Goal: Transaction & Acquisition: Book appointment/travel/reservation

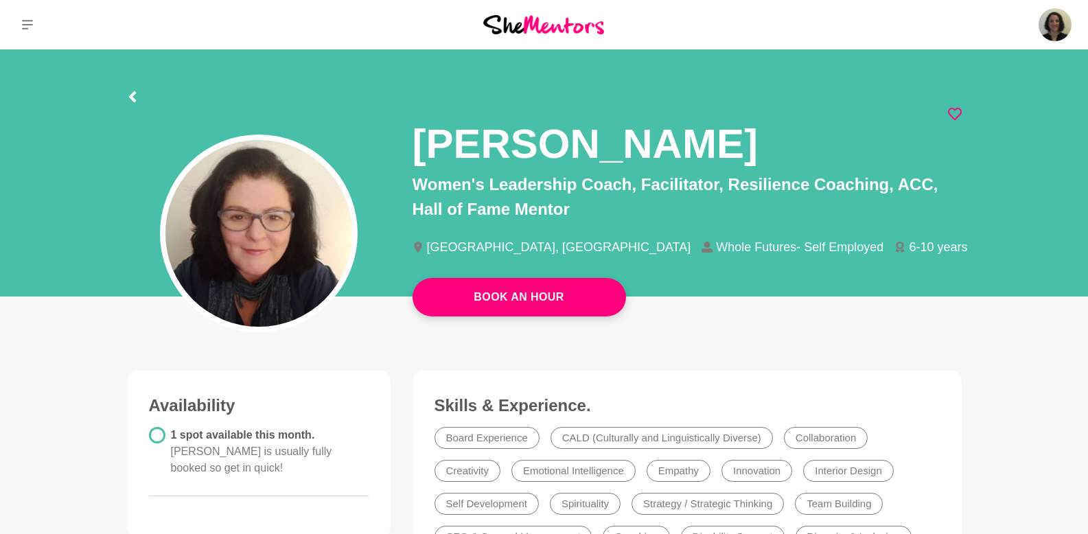
click at [951, 113] on icon at bounding box center [955, 114] width 14 height 14
click at [14, 16] on button at bounding box center [27, 24] width 55 height 49
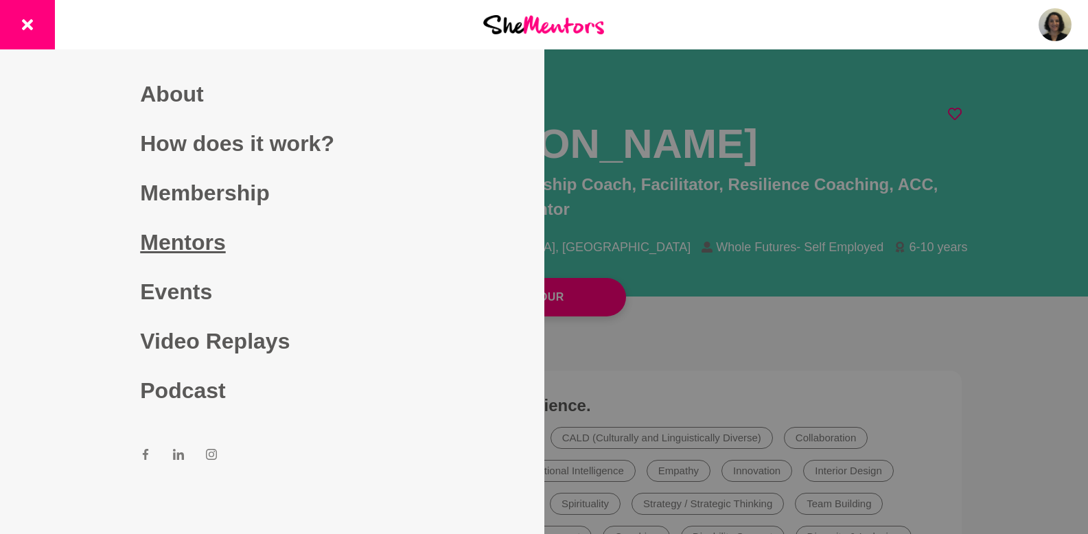
click at [176, 236] on link "Mentors" at bounding box center [271, 242] width 263 height 49
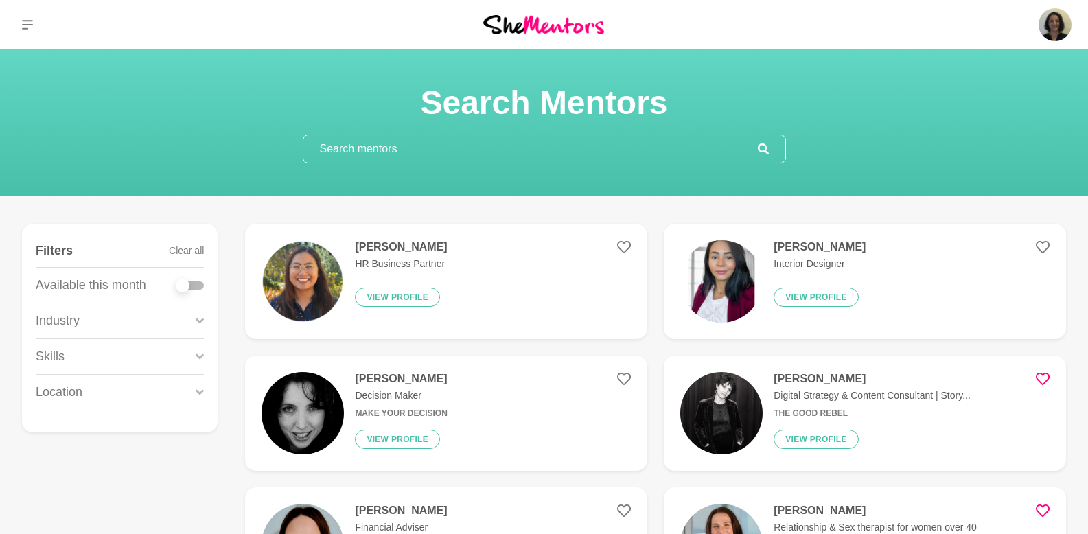
click at [505, 148] on input "text" at bounding box center [530, 148] width 454 height 27
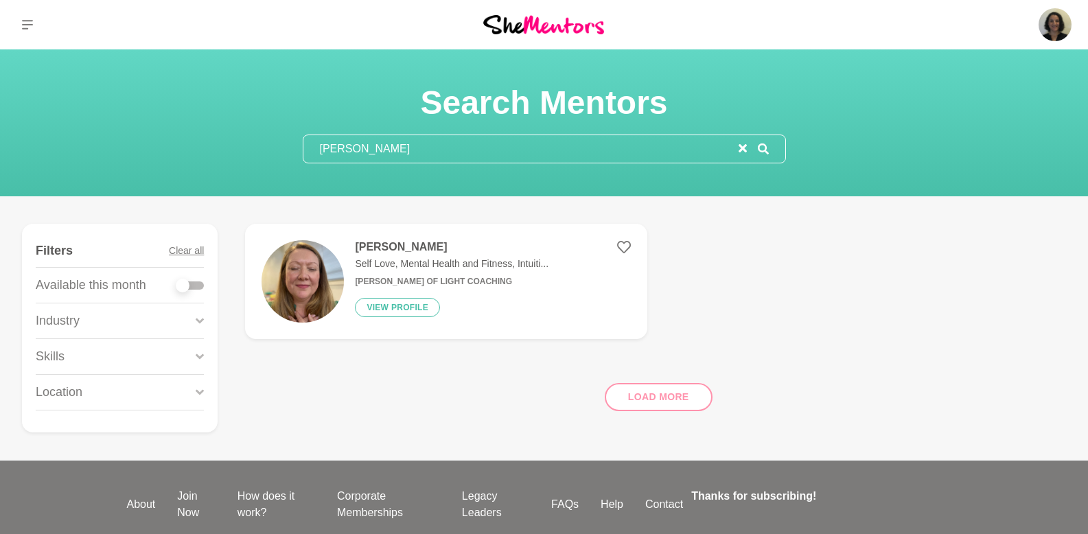
type input "[PERSON_NAME]"
click at [382, 246] on h4 "[PERSON_NAME]" at bounding box center [452, 247] width 194 height 14
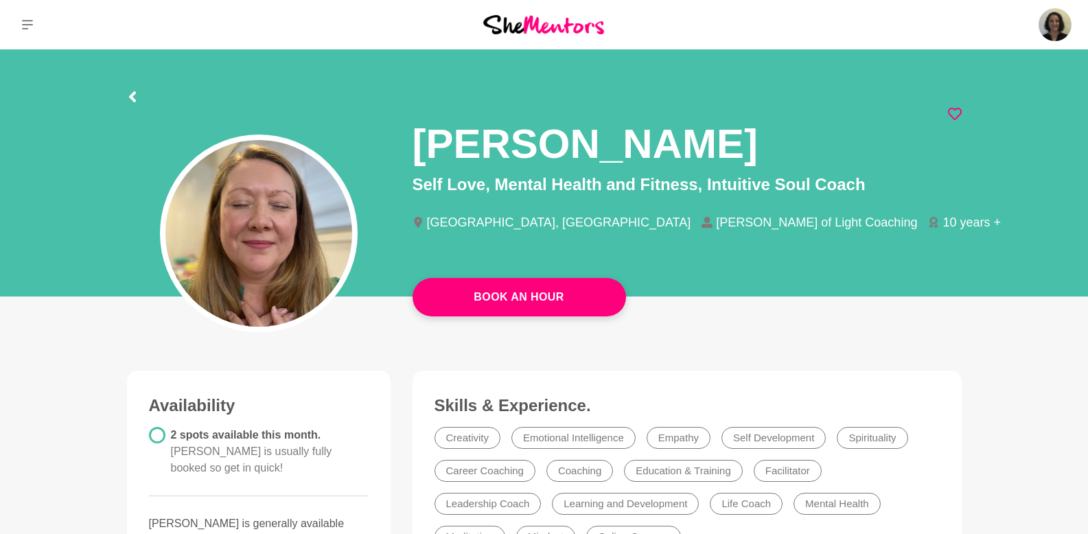
click at [952, 115] on icon at bounding box center [955, 114] width 14 height 14
click at [33, 33] on button at bounding box center [27, 24] width 55 height 49
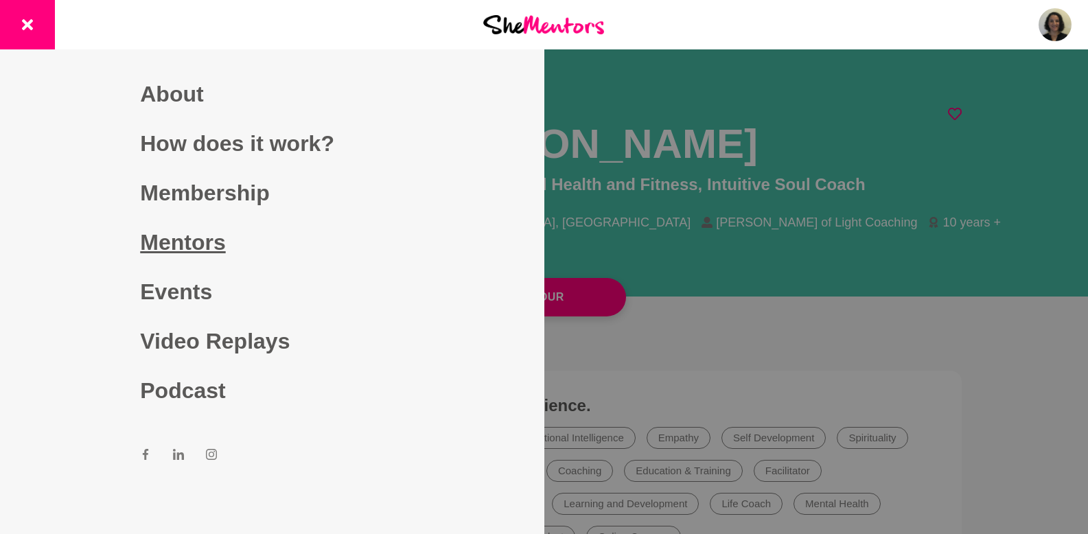
click at [191, 246] on link "Mentors" at bounding box center [271, 242] width 263 height 49
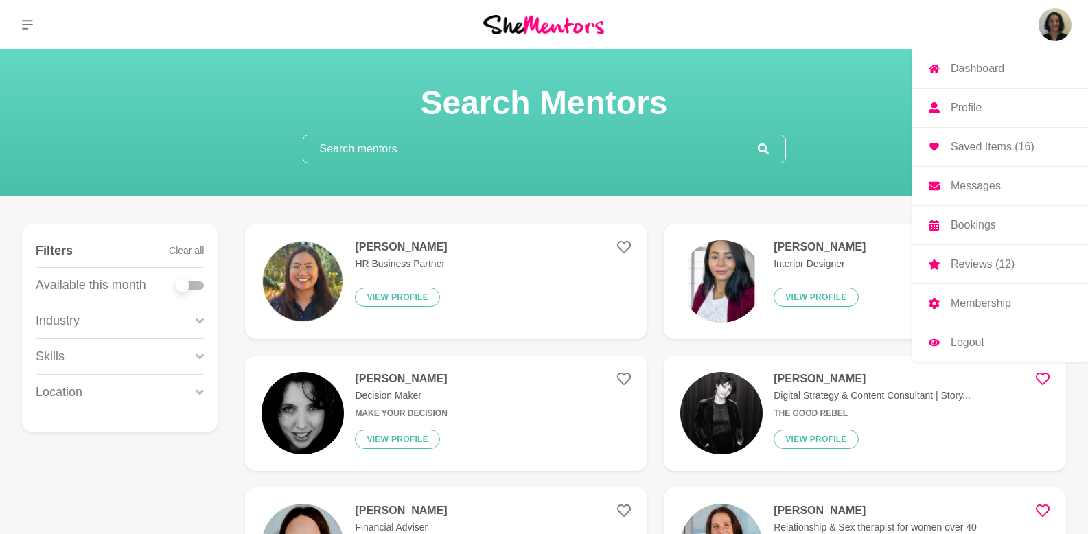
click at [1040, 33] on img at bounding box center [1054, 24] width 33 height 33
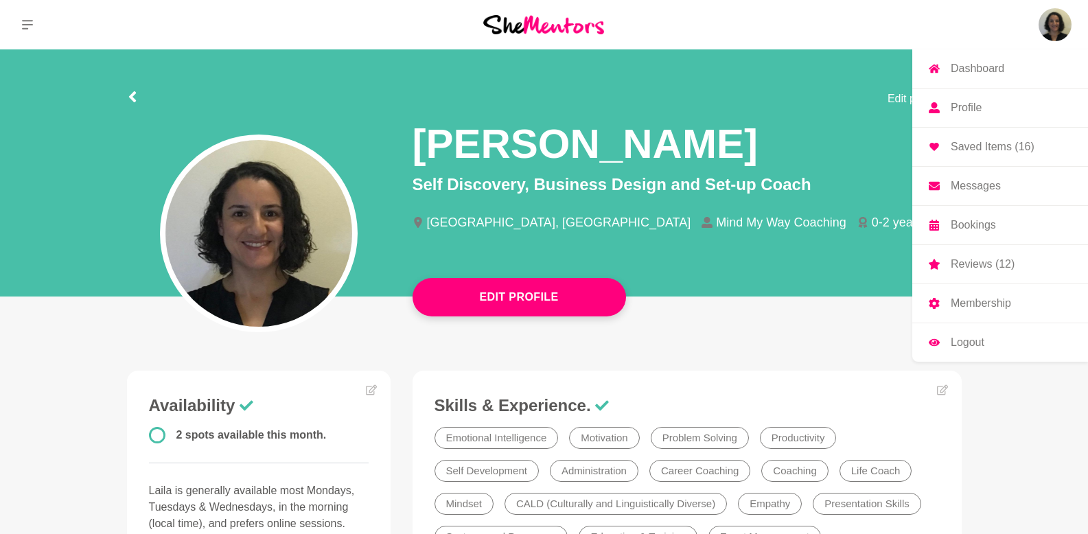
click at [964, 152] on p "Saved Items (16)" at bounding box center [992, 146] width 84 height 11
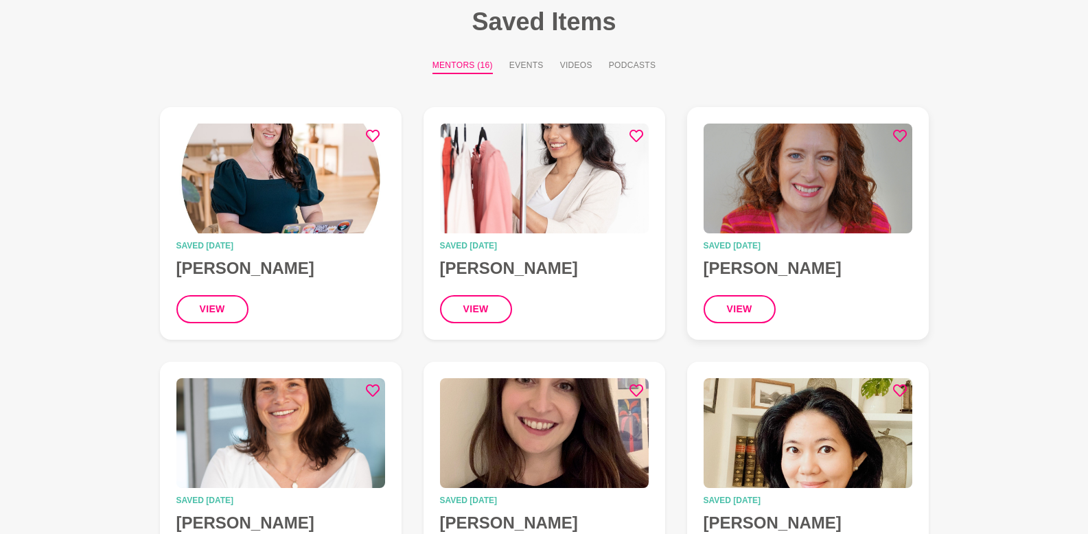
scroll to position [90, 0]
click at [785, 229] on img at bounding box center [807, 179] width 209 height 110
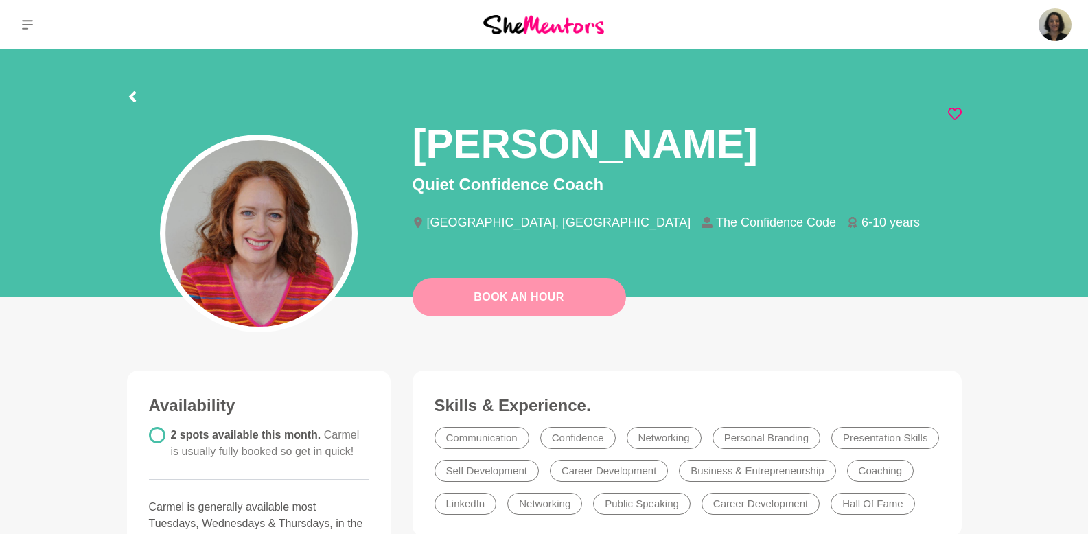
click at [529, 299] on link "Book An Hour" at bounding box center [518, 297] width 213 height 38
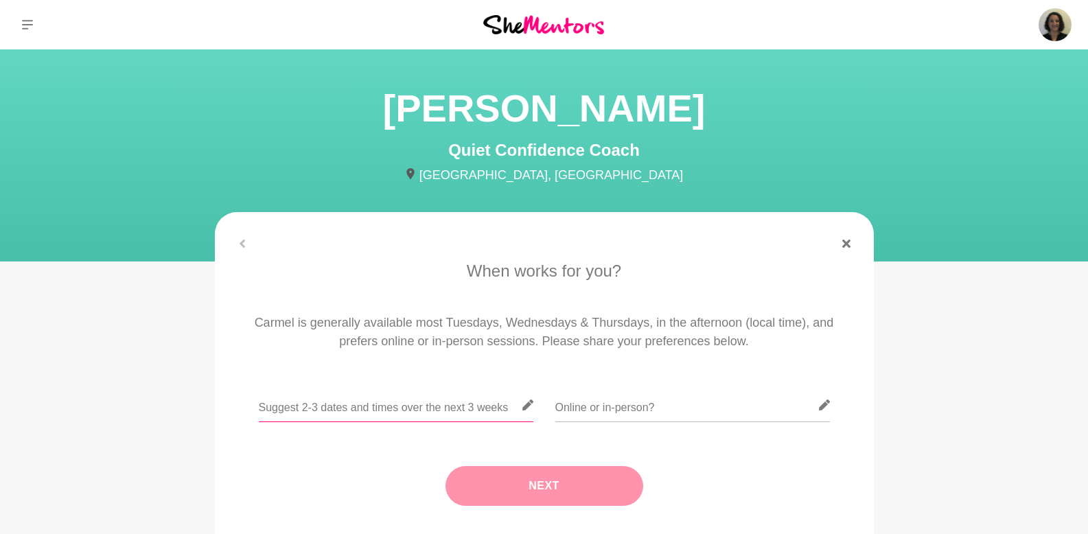
click at [371, 425] on div at bounding box center [396, 413] width 274 height 50
click at [368, 417] on input "text" at bounding box center [396, 405] width 274 height 34
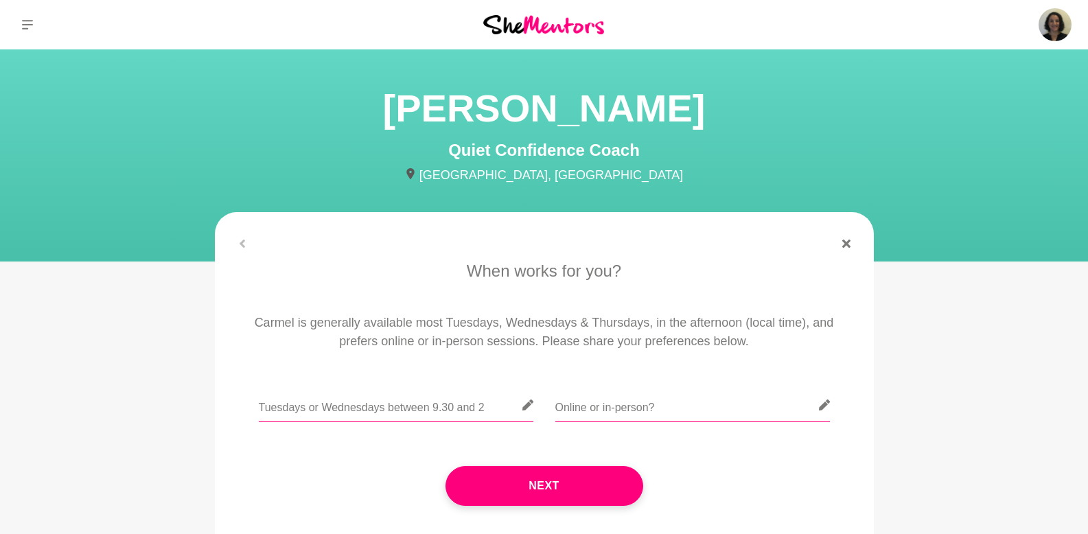
type input "Tuesdays or Wednesdays between 9.30 and 2"
click at [588, 412] on input "text" at bounding box center [692, 405] width 274 height 34
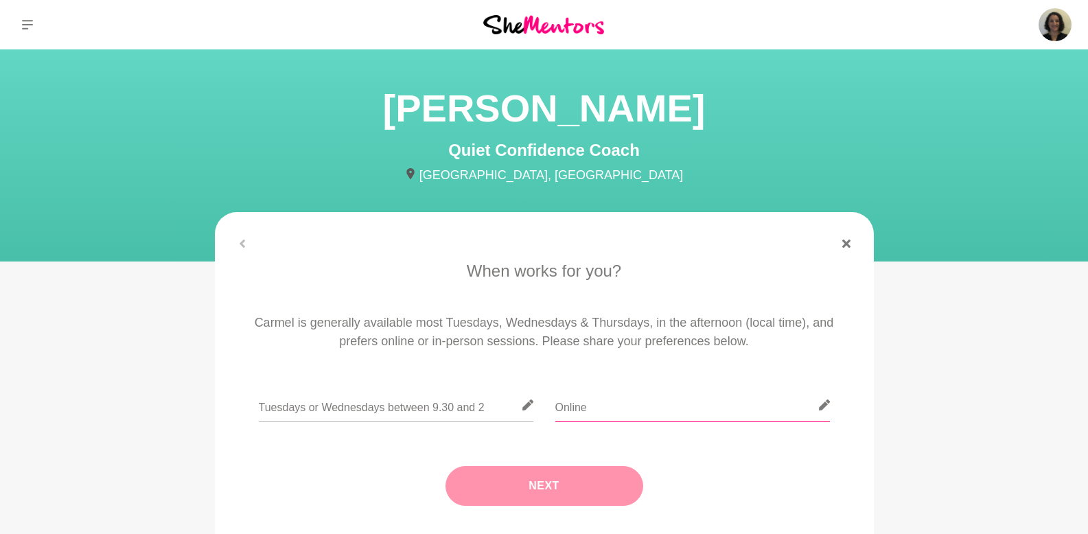
type input "Online"
click at [600, 482] on button "Next" at bounding box center [544, 486] width 198 height 40
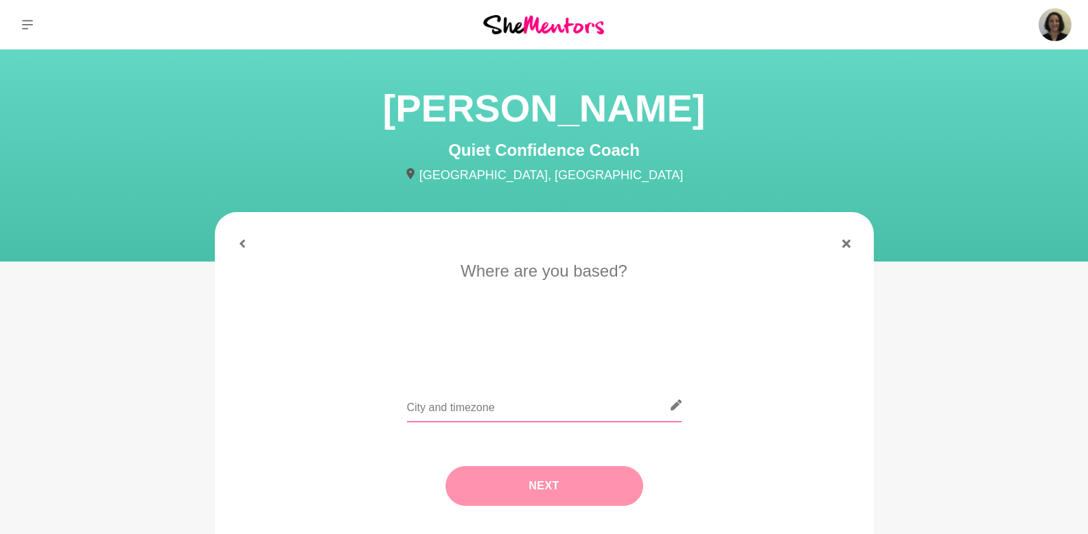
click at [453, 409] on input "text" at bounding box center [544, 405] width 274 height 34
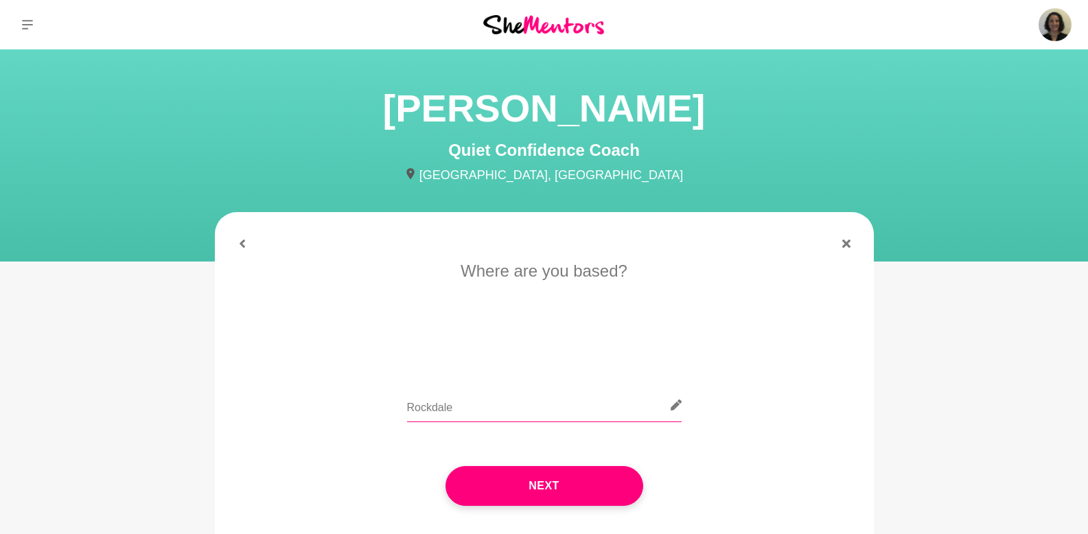
drag, startPoint x: 467, startPoint y: 409, endPoint x: 373, endPoint y: 409, distance: 93.3
click at [373, 409] on div "Rockdale" at bounding box center [544, 413] width 620 height 50
type input "s"
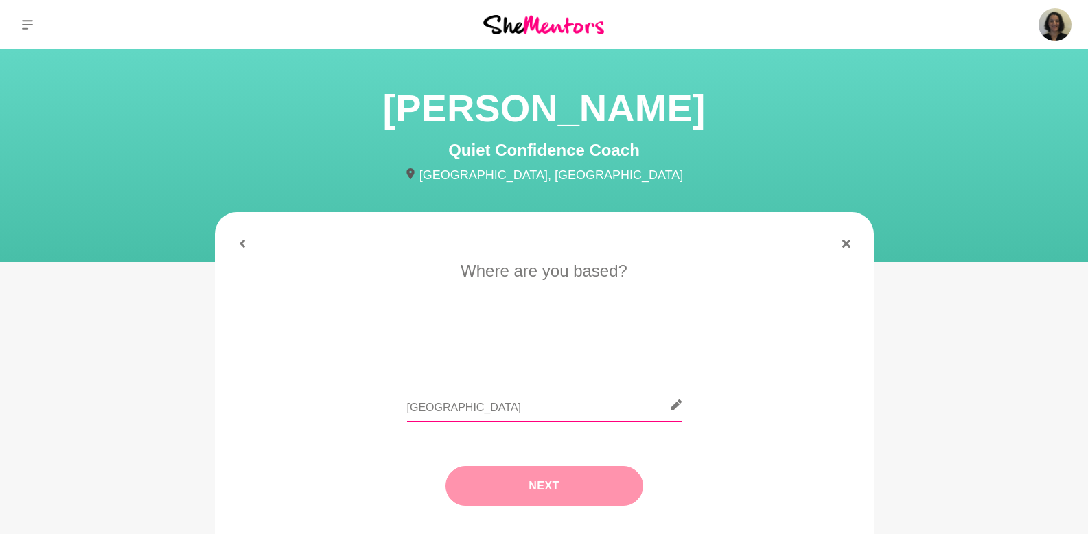
type input "[GEOGRAPHIC_DATA]"
click at [537, 489] on button "Next" at bounding box center [544, 486] width 198 height 40
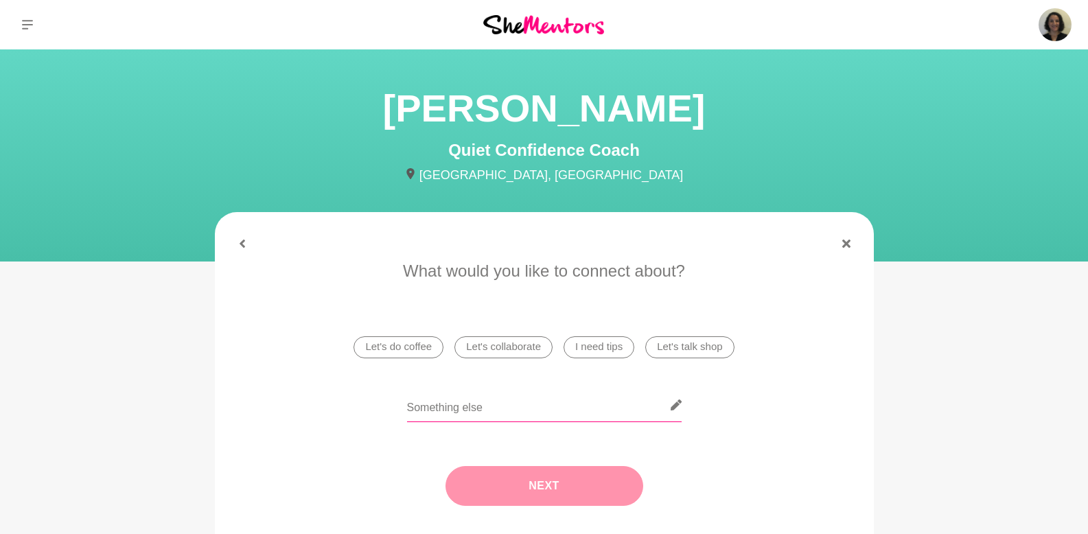
click at [424, 416] on input "text" at bounding box center [544, 405] width 274 height 34
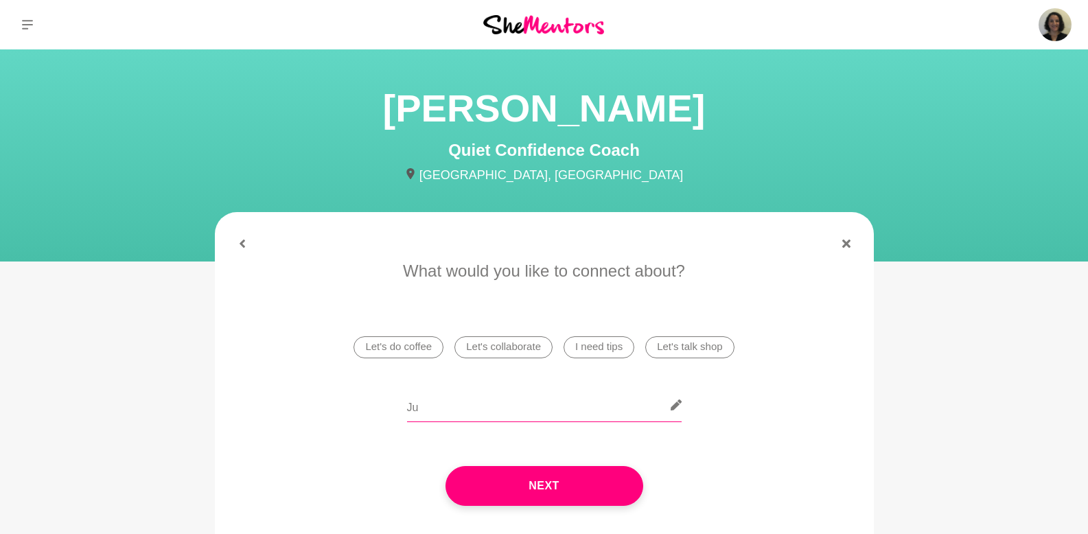
type input "J"
type input "I"
drag, startPoint x: 557, startPoint y: 408, endPoint x: 716, endPoint y: 413, distance: 158.6
click at [716, 413] on div "I want to show up more but my inner voice stops me. I would" at bounding box center [544, 413] width 620 height 50
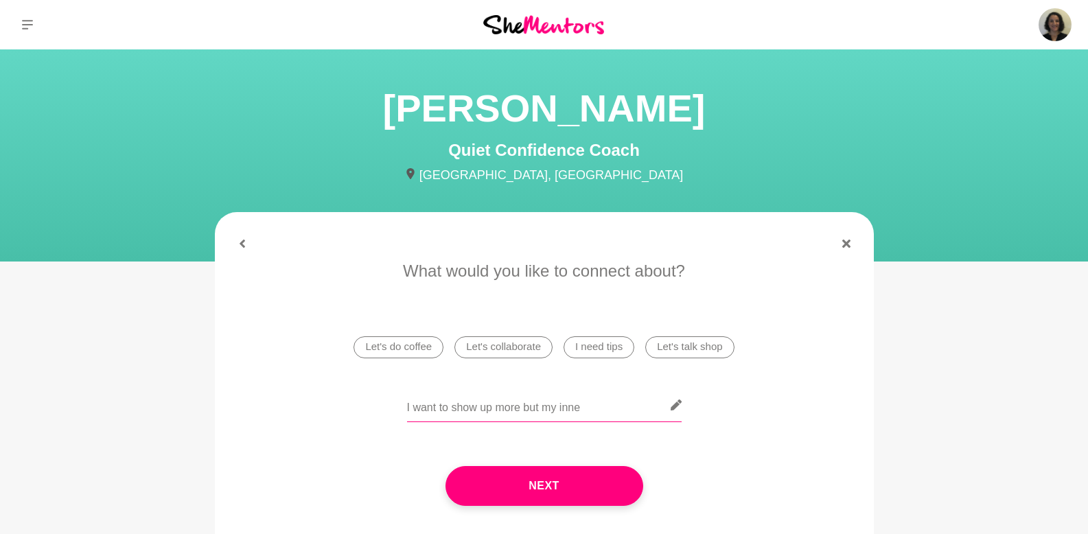
scroll to position [0, 0]
drag, startPoint x: 597, startPoint y: 403, endPoint x: 335, endPoint y: 357, distance: 266.1
click at [335, 357] on div "What would you like to connect about? Let's do coffee Let's collaborate I need …" at bounding box center [544, 396] width 637 height 274
drag, startPoint x: 602, startPoint y: 413, endPoint x: 751, endPoint y: 411, distance: 149.6
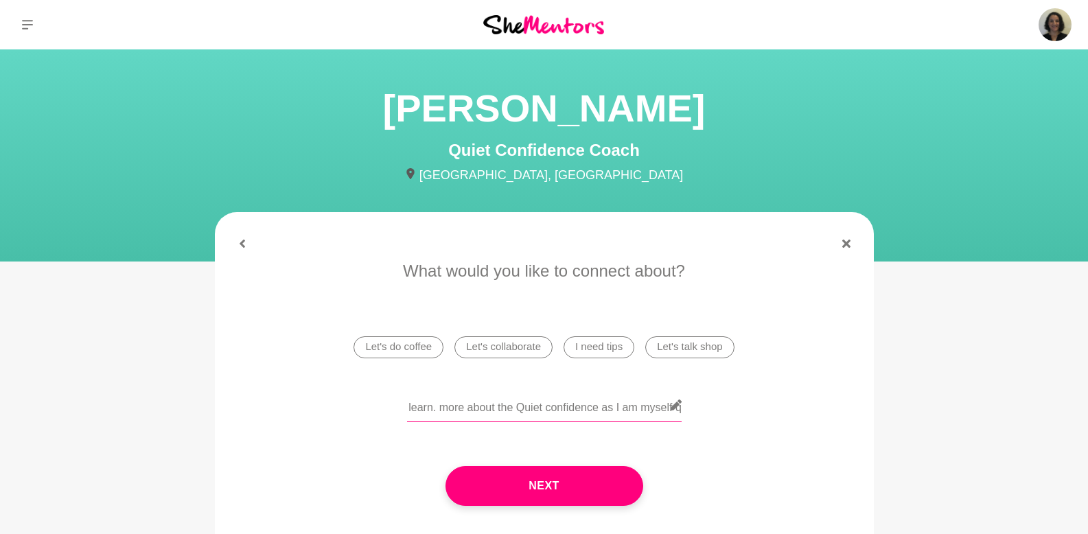
click at [751, 411] on div "I would love to be more present on Linked In but I don't know how to use the pl…" at bounding box center [544, 413] width 620 height 50
drag, startPoint x: 543, startPoint y: 411, endPoint x: 768, endPoint y: 406, distance: 224.4
click at [768, 406] on div "I would love to be more present on Linked In but I don't know how to use the pl…" at bounding box center [544, 413] width 620 height 50
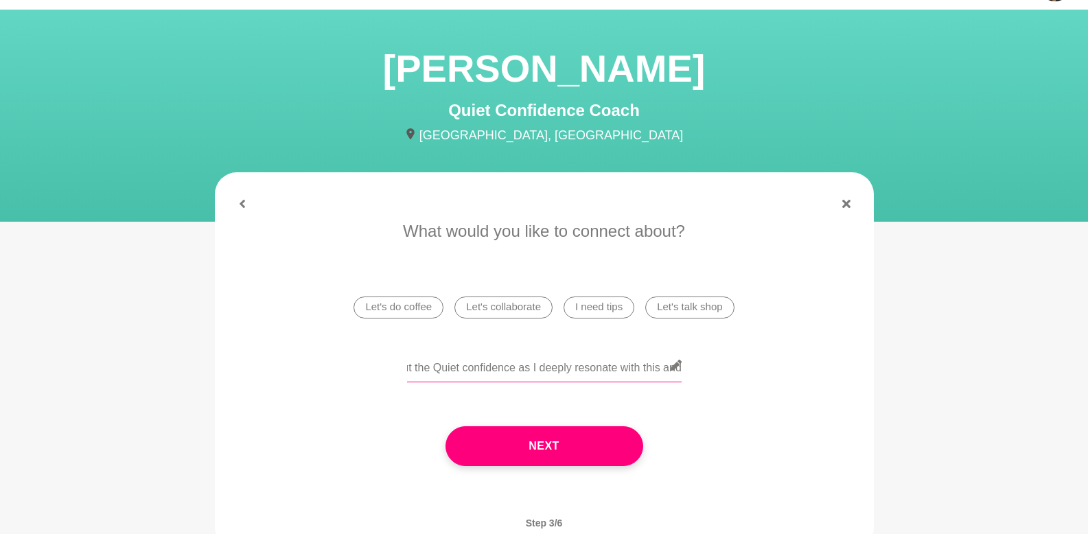
scroll to position [42, 0]
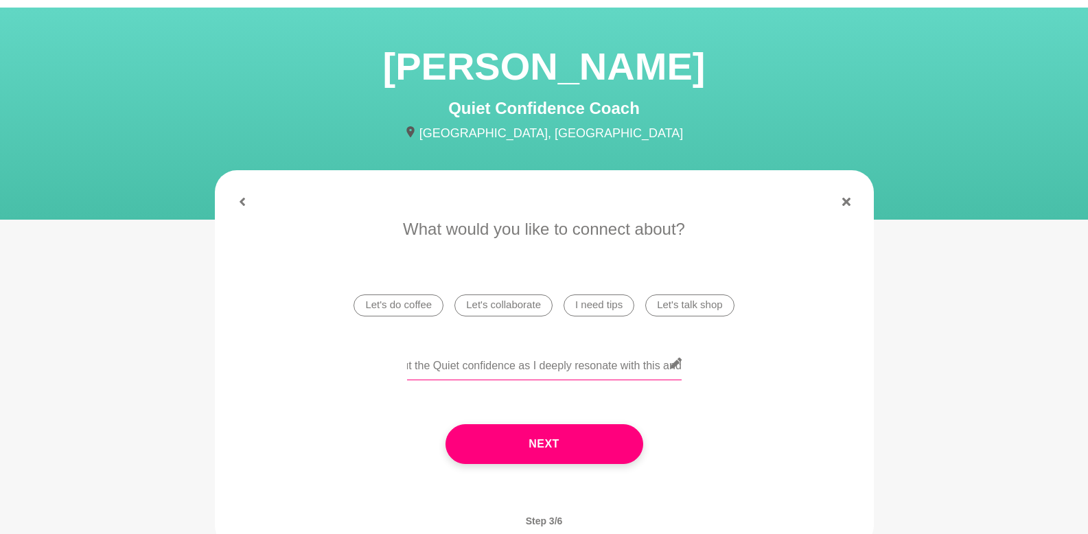
click at [537, 368] on input "I would love to be more present on Linked In but I don't know how to use the pl…" at bounding box center [544, 364] width 274 height 34
drag, startPoint x: 537, startPoint y: 368, endPoint x: 727, endPoint y: 386, distance: 190.8
click at [727, 386] on div "I would love to be more present on Linked In but I don't know how to use the pl…" at bounding box center [544, 372] width 620 height 50
click at [630, 368] on input "I would love to be more present on Linked In but I don't know how to use the pl…" at bounding box center [544, 364] width 274 height 34
drag, startPoint x: 658, startPoint y: 369, endPoint x: 681, endPoint y: 368, distance: 22.7
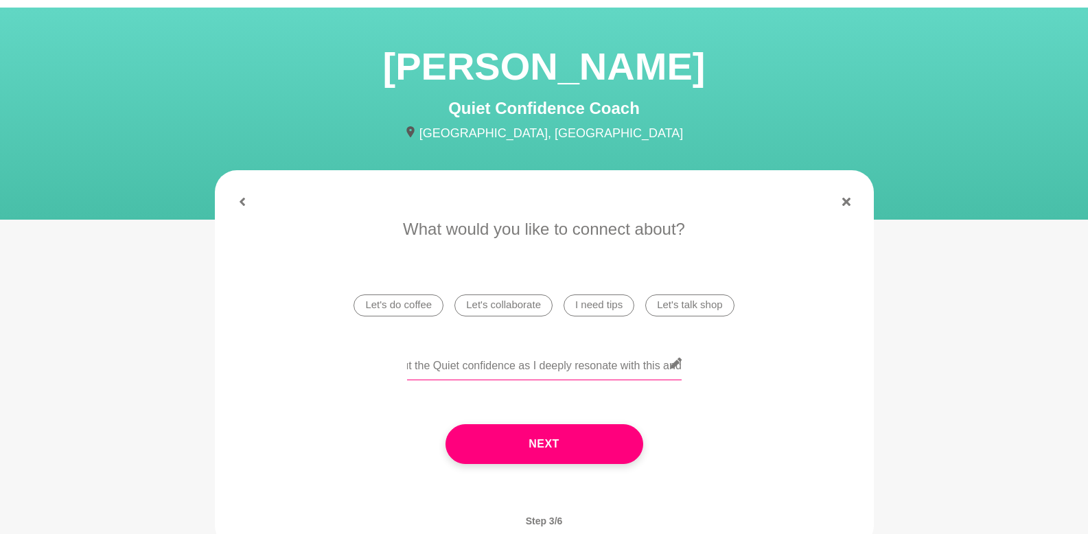
click at [681, 368] on input "I would love to be more present on Linked In but I don't know how to use the pl…" at bounding box center [544, 364] width 274 height 34
click at [576, 363] on input "I would love to be more present on Linked In but I don't know how to use the pl…" at bounding box center [544, 364] width 274 height 34
drag, startPoint x: 583, startPoint y: 363, endPoint x: 784, endPoint y: 367, distance: 200.4
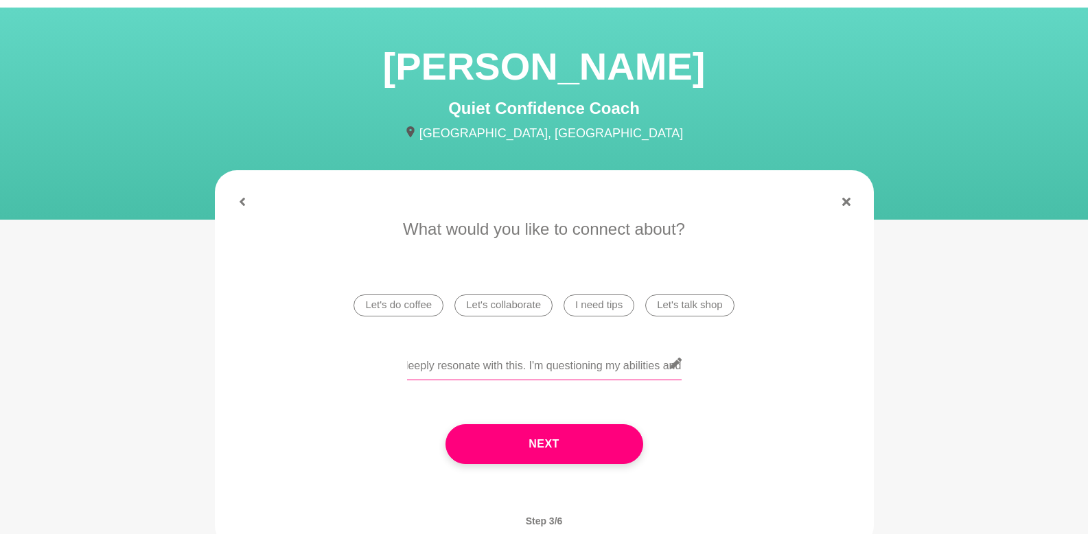
click at [784, 367] on div "I would love to be more present on Linked In but I don't know how to use the pl…" at bounding box center [544, 372] width 620 height 50
click at [601, 360] on input "I would love to be more present on Linked In but I don't know how to use the pl…" at bounding box center [544, 364] width 274 height 34
click at [670, 368] on input "I would love to be more present on Linked In but I don't know how to use the pl…" at bounding box center [544, 364] width 274 height 34
click at [607, 368] on input "I would love to be more present on Linked In but I don't know how to use the pl…" at bounding box center [544, 364] width 274 height 34
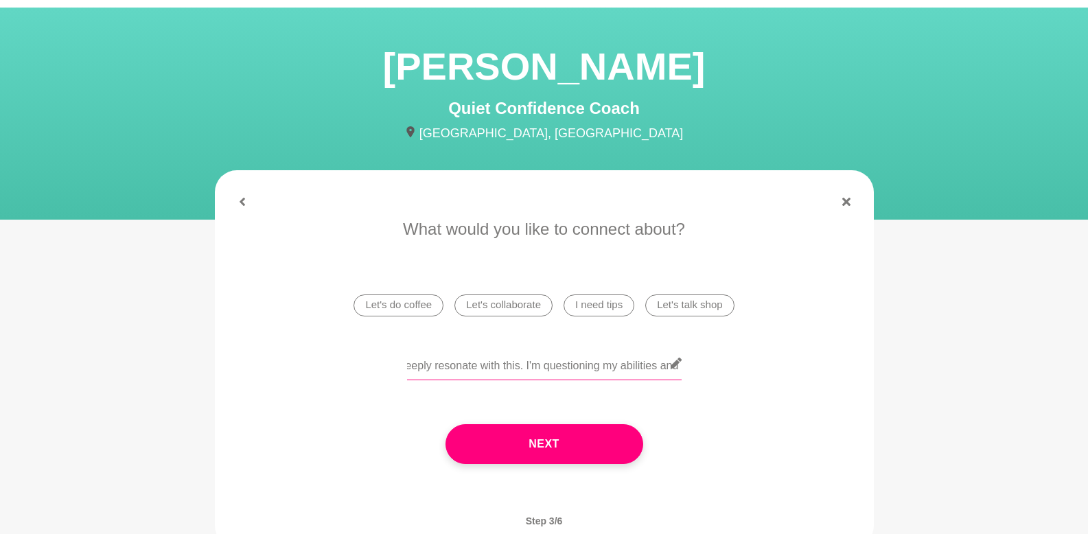
scroll to position [0, 933]
drag, startPoint x: 640, startPoint y: 366, endPoint x: 729, endPoint y: 366, distance: 89.9
click at [729, 366] on div "I would love to be more present on Linked In but I don't know how to use the pl…" at bounding box center [544, 372] width 620 height 50
drag, startPoint x: 560, startPoint y: 366, endPoint x: 731, endPoint y: 369, distance: 171.6
click at [731, 369] on div "I would love to be more present on Linked In but I don't know how to use the pl…" at bounding box center [544, 372] width 620 height 50
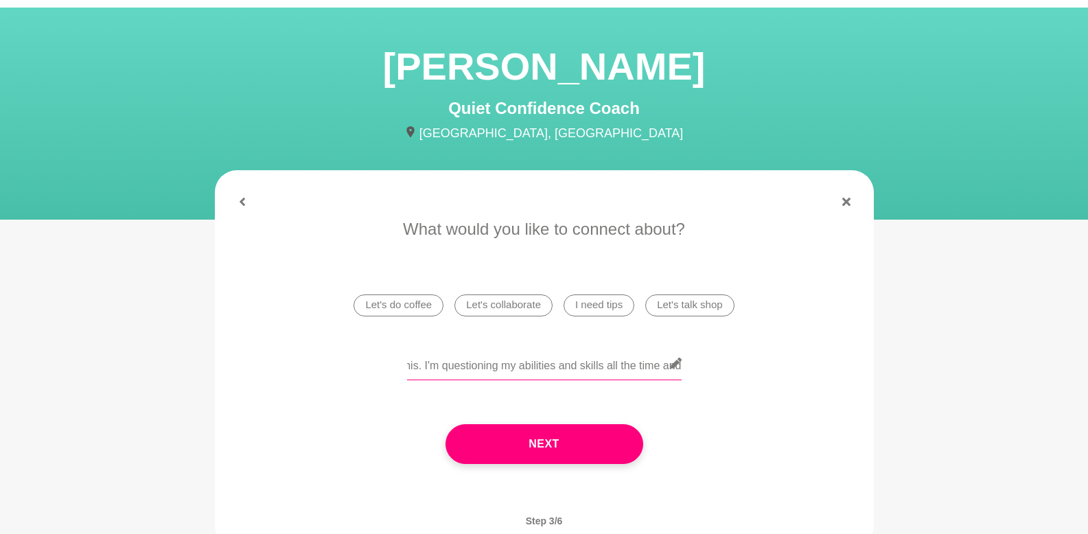
click at [625, 362] on input "I would love to be more present on Linked In but I don't know how to use the pl…" at bounding box center [544, 364] width 274 height 34
drag, startPoint x: 657, startPoint y: 367, endPoint x: 705, endPoint y: 369, distance: 48.1
click at [705, 369] on div "I would love to be more present on Linked In but I don't know how to use the pl…" at bounding box center [544, 372] width 620 height 50
click at [642, 364] on input "I would love to be more present on Linked In but I don't know how to use the pl…" at bounding box center [544, 364] width 274 height 34
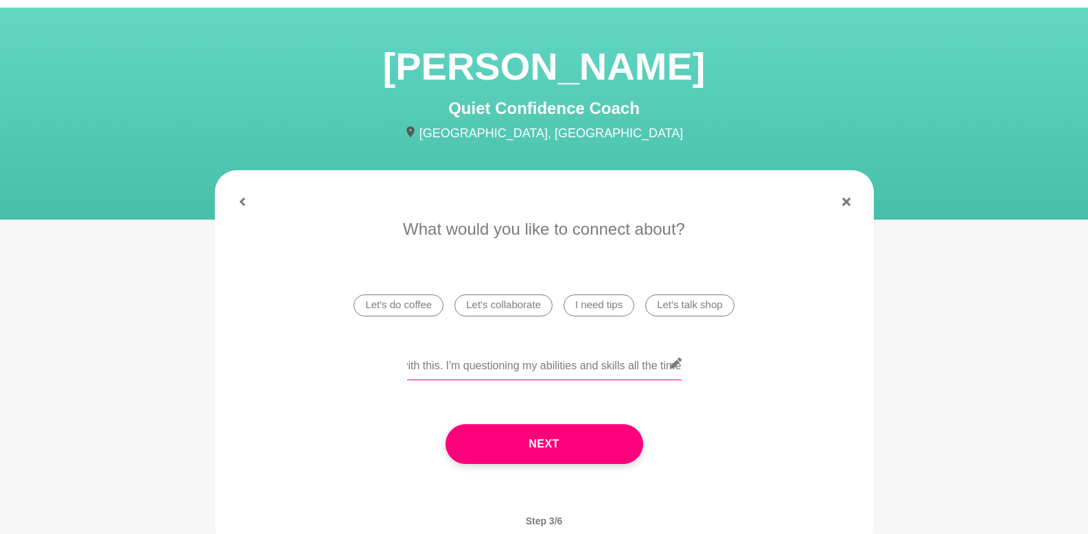
click at [642, 364] on input "I would love to be more present on Linked In but I don't know how to use the pl…" at bounding box center [544, 364] width 274 height 34
click at [598, 372] on input "I would love to be more present on Linked In but I don't know how to use the pl…" at bounding box center [544, 364] width 274 height 34
click at [598, 369] on input "I would love to be more present on Linked In but I don't know how to use the pl…" at bounding box center [544, 364] width 274 height 34
type input "I would love to be more present on Linked In but I don't know how to use the pl…"
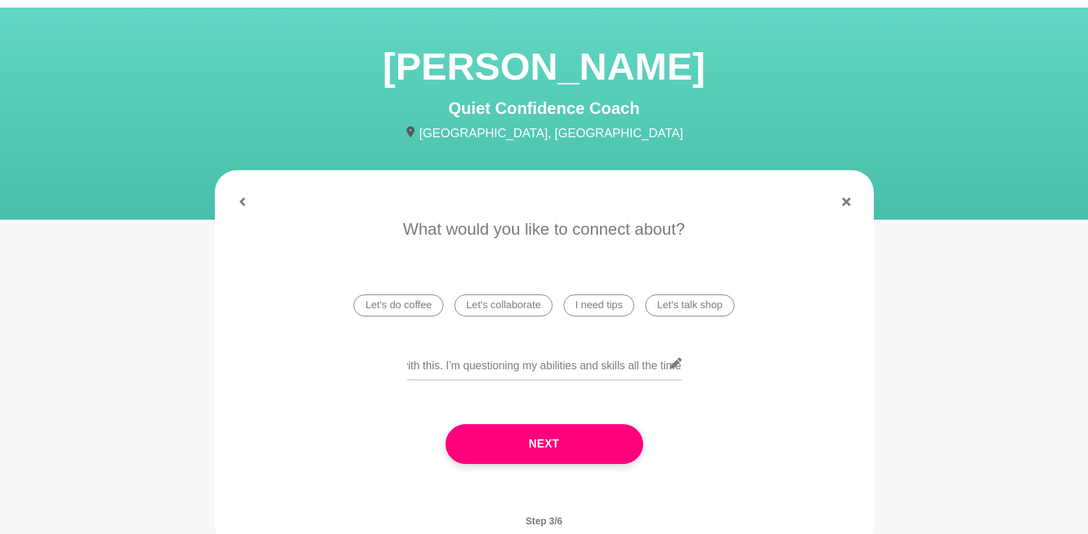
click at [674, 364] on icon at bounding box center [675, 363] width 11 height 11
click at [595, 368] on input "I would love to be more present on Linked In but I don't know how to use the pl…" at bounding box center [544, 364] width 274 height 34
drag, startPoint x: 601, startPoint y: 366, endPoint x: 712, endPoint y: 371, distance: 110.6
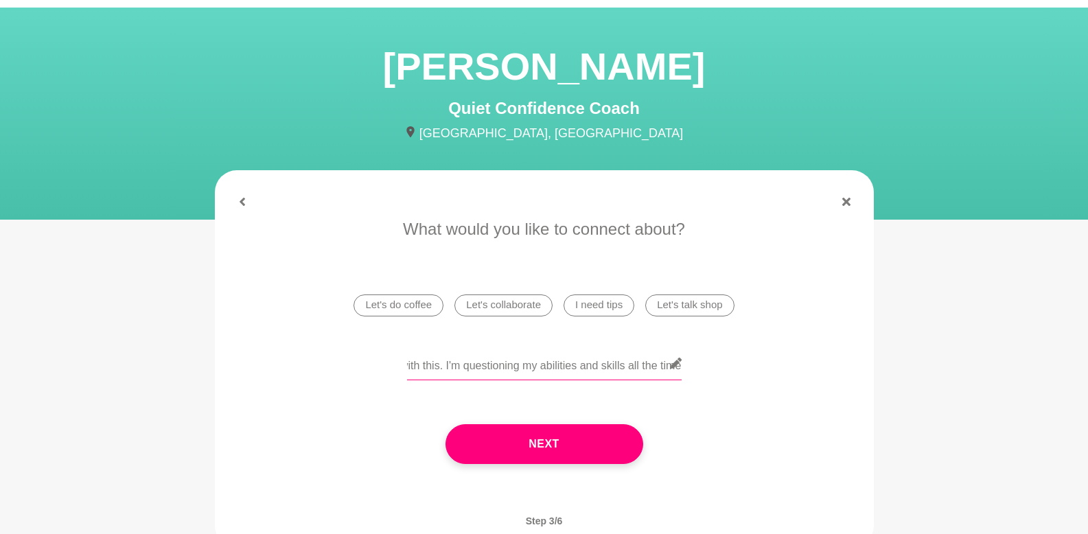
click at [712, 371] on div "I would love to be more present on Linked In but I don't know how to use the pl…" at bounding box center [544, 372] width 620 height 50
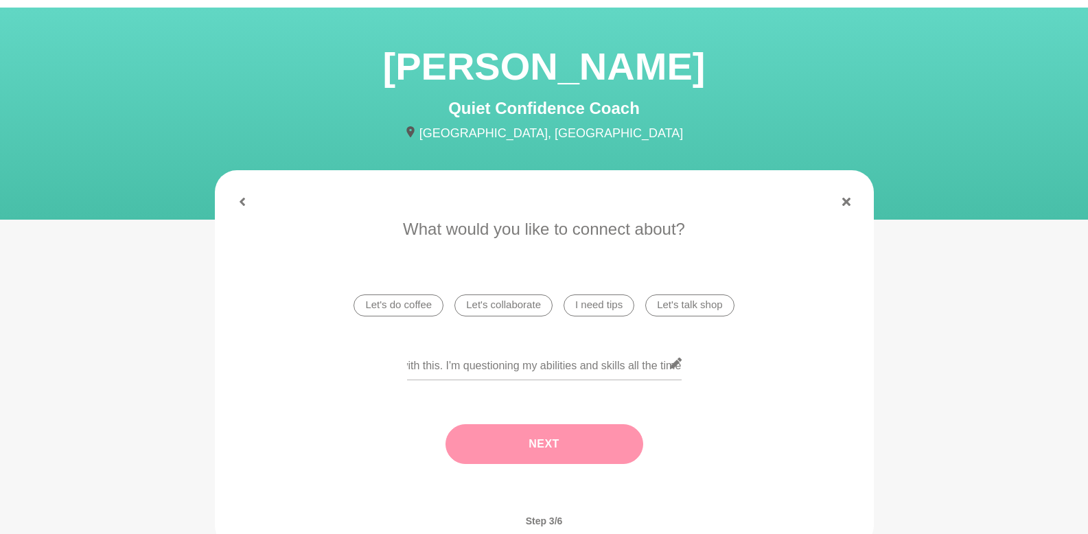
click at [591, 445] on button "Next" at bounding box center [544, 444] width 198 height 40
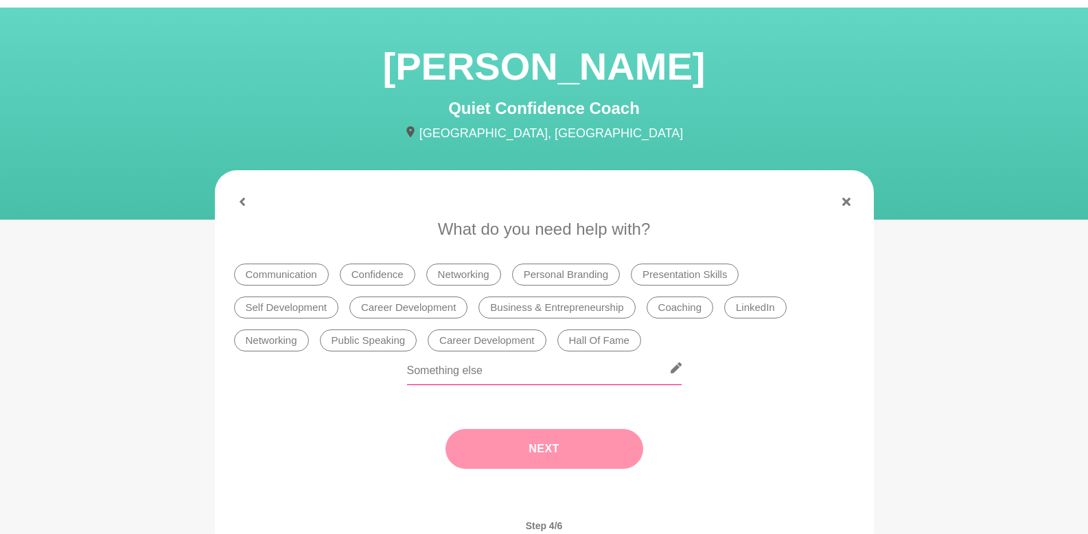
click at [502, 382] on input "text" at bounding box center [544, 368] width 274 height 34
type input "Linked In presence, embrace my quite confidence"
click at [493, 455] on button "Next" at bounding box center [544, 449] width 198 height 40
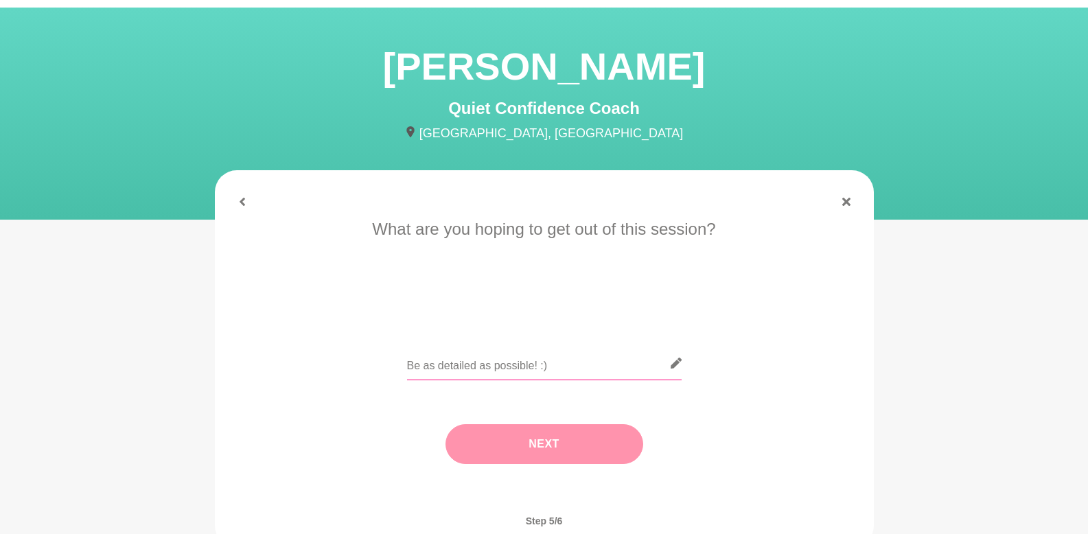
click at [475, 369] on input "text" at bounding box center [544, 364] width 274 height 34
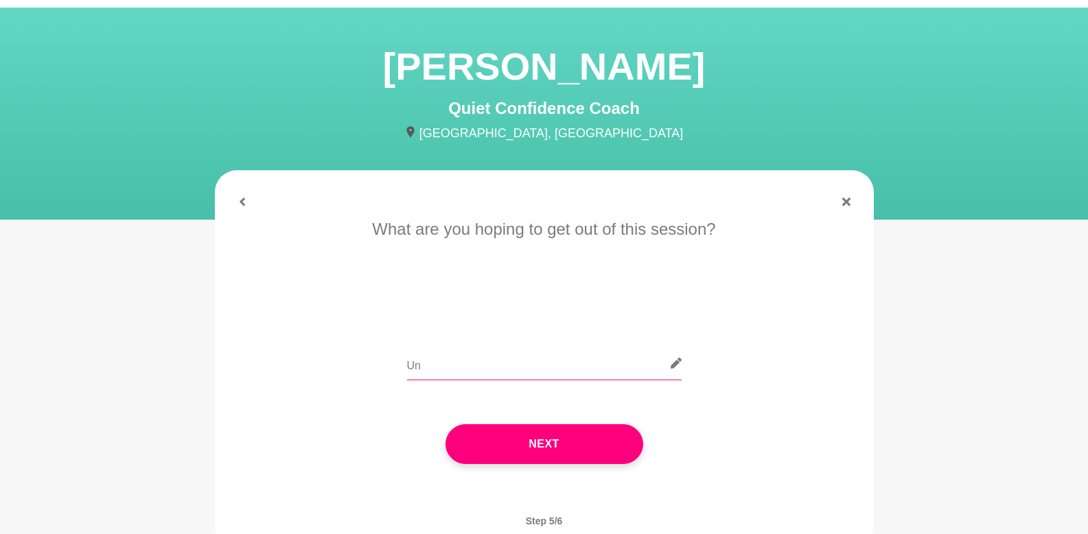
type input "U"
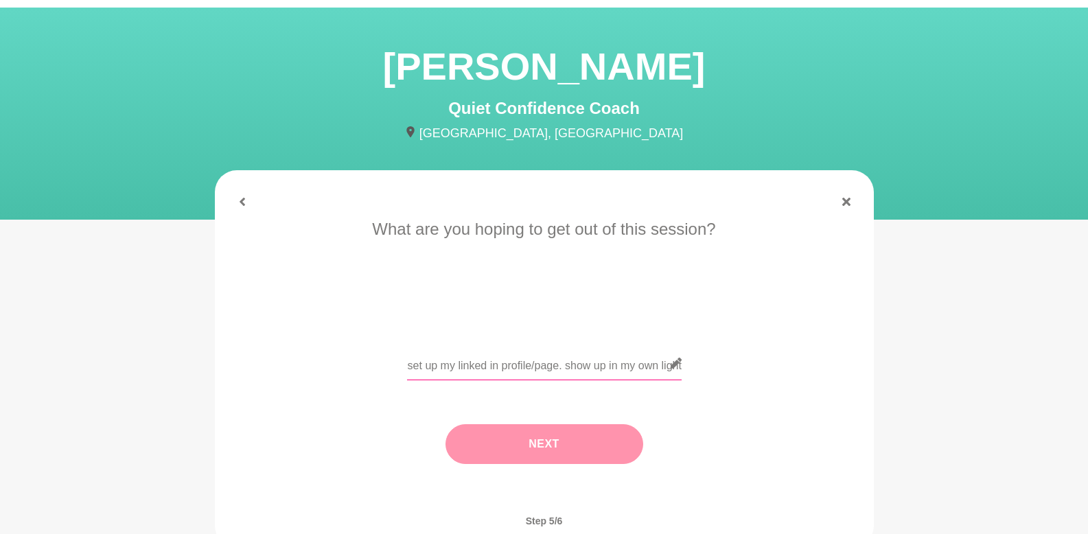
type input "tips and strategies to set up my linked in profile/page. show up in my own light"
click at [546, 448] on button "Next" at bounding box center [544, 444] width 198 height 40
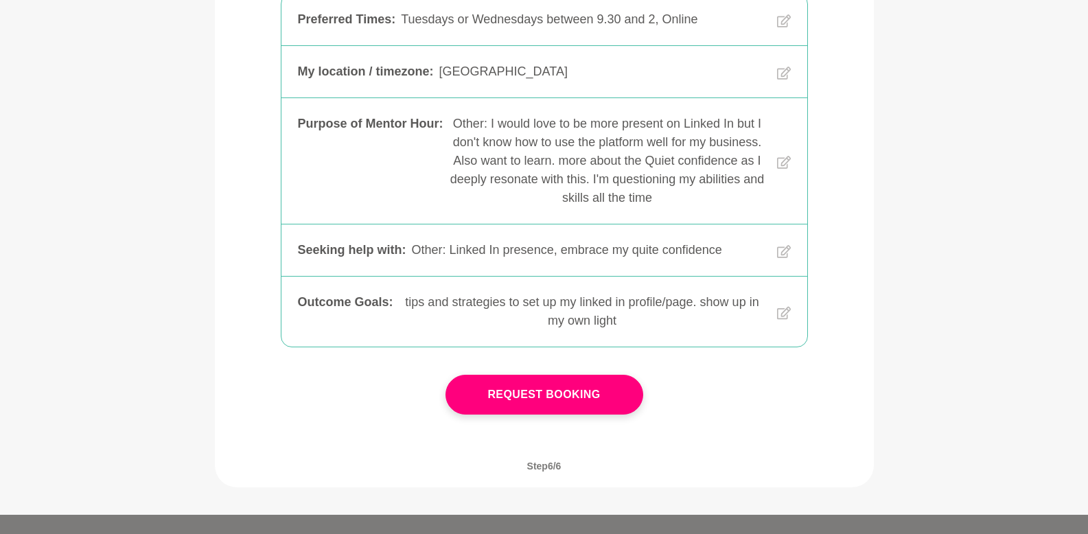
scroll to position [327, 0]
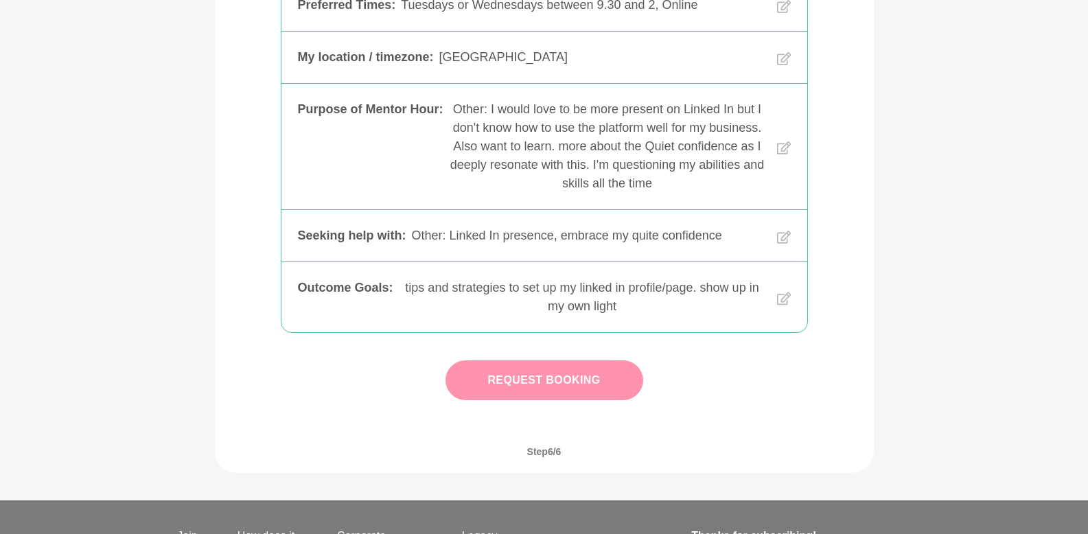
click at [528, 383] on button "Request Booking" at bounding box center [544, 380] width 198 height 40
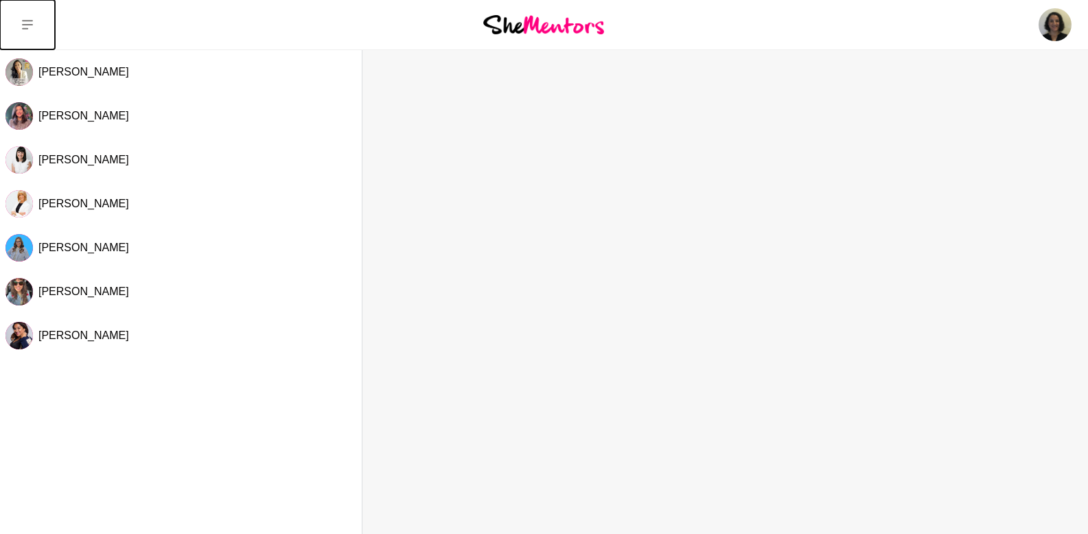
click at [30, 30] on button at bounding box center [27, 24] width 55 height 49
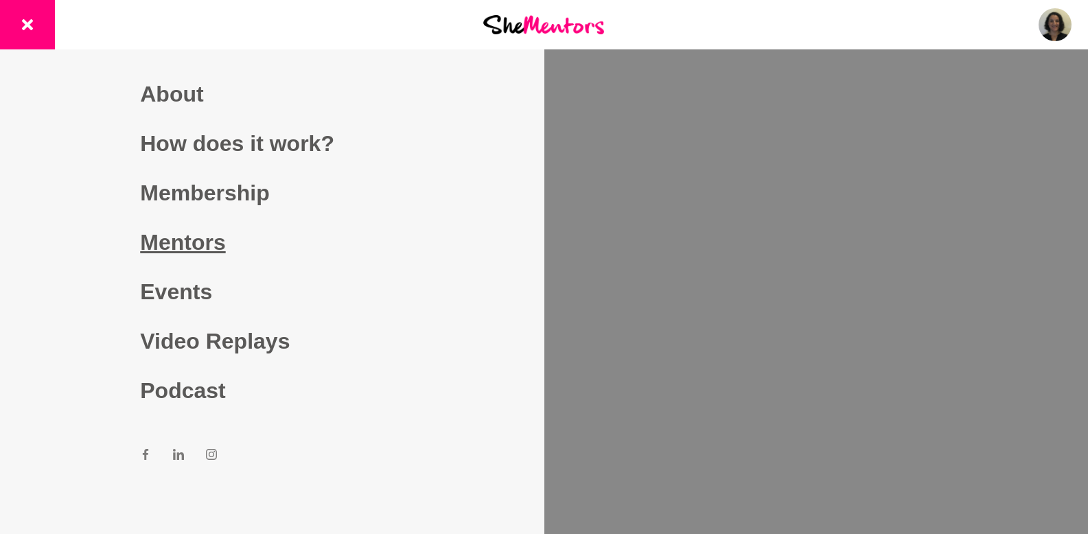
click at [178, 244] on link "Mentors" at bounding box center [271, 242] width 263 height 49
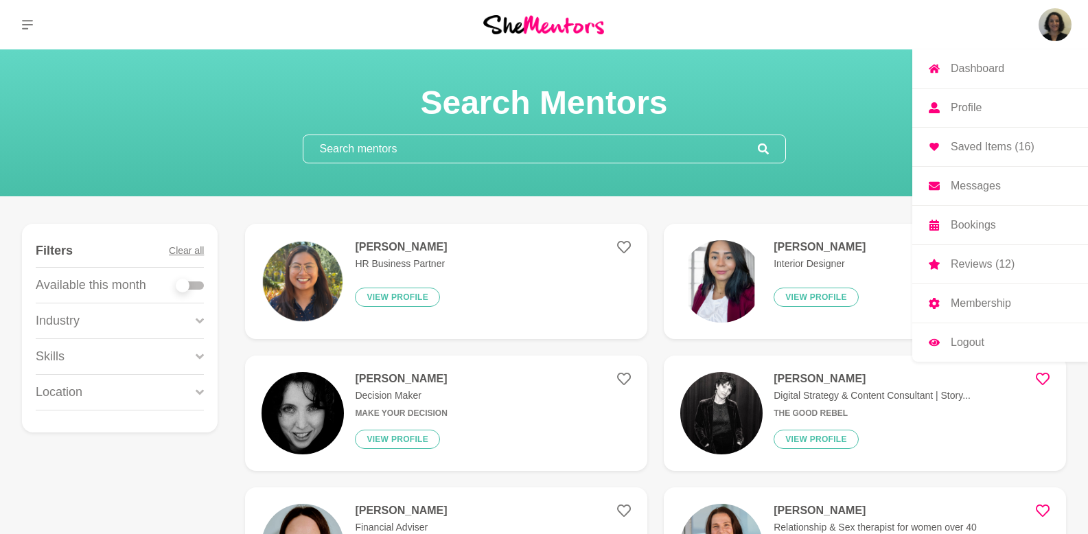
click at [1043, 25] on img at bounding box center [1054, 24] width 33 height 33
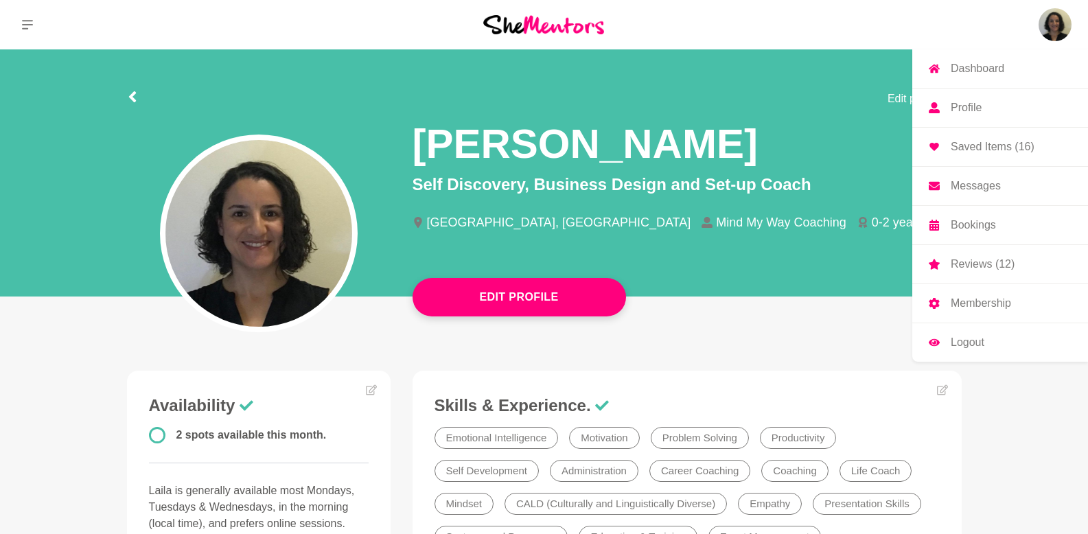
click at [978, 149] on p "Saved Items (16)" at bounding box center [992, 146] width 84 height 11
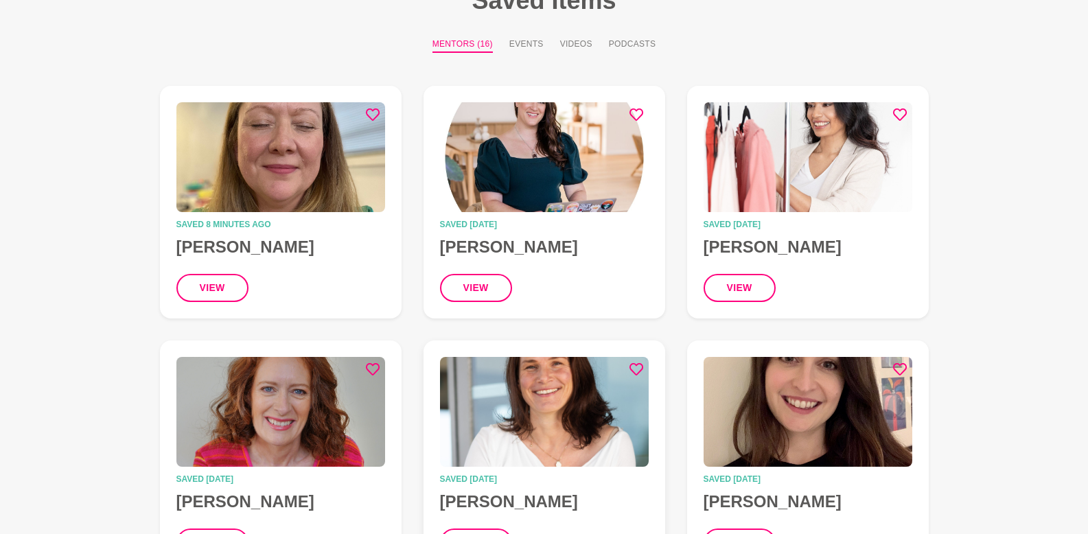
scroll to position [266, 0]
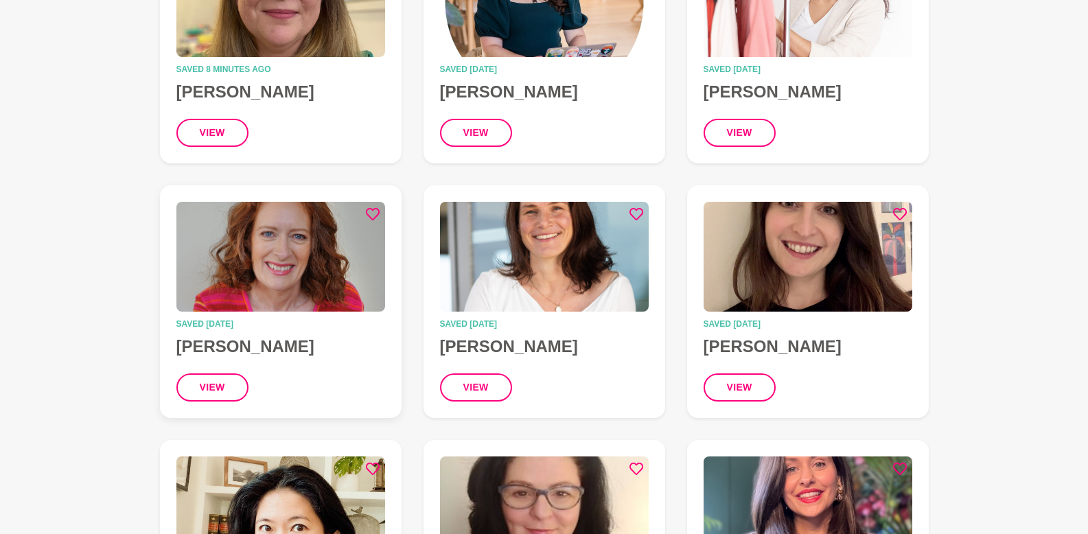
click at [305, 301] on img at bounding box center [280, 257] width 209 height 110
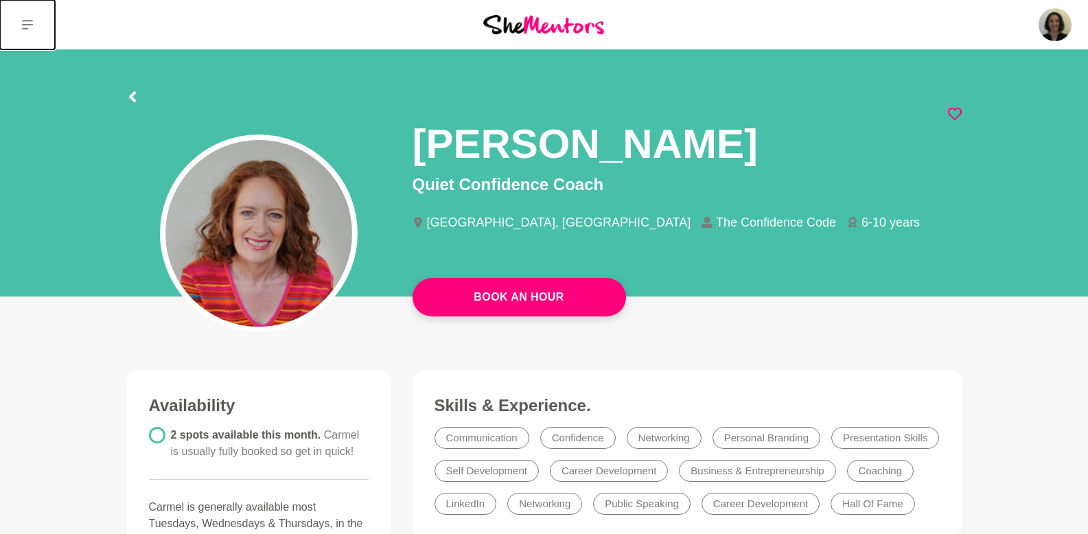
click at [26, 26] on icon at bounding box center [27, 24] width 11 height 11
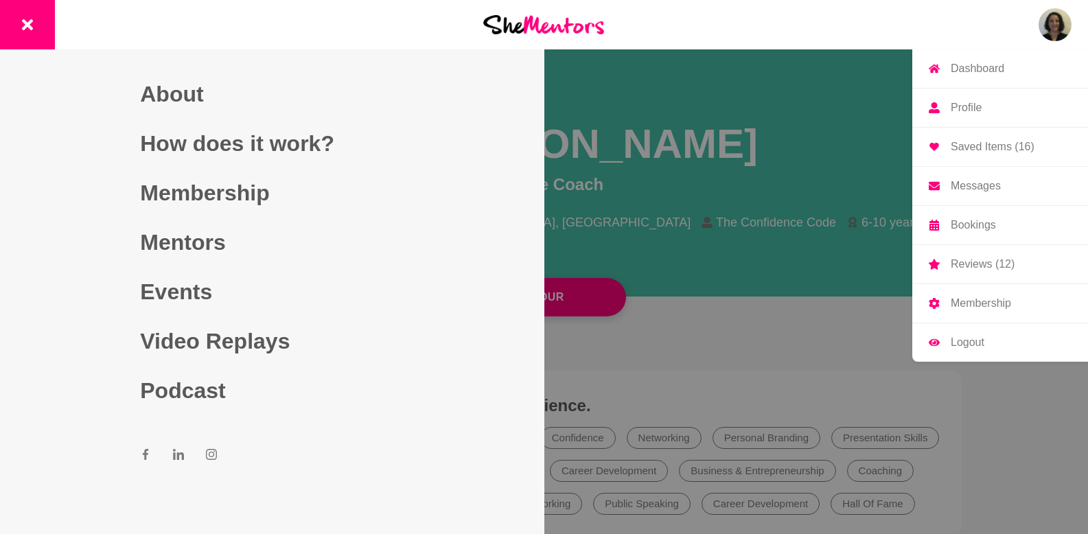
click at [1046, 23] on img at bounding box center [1054, 24] width 33 height 33
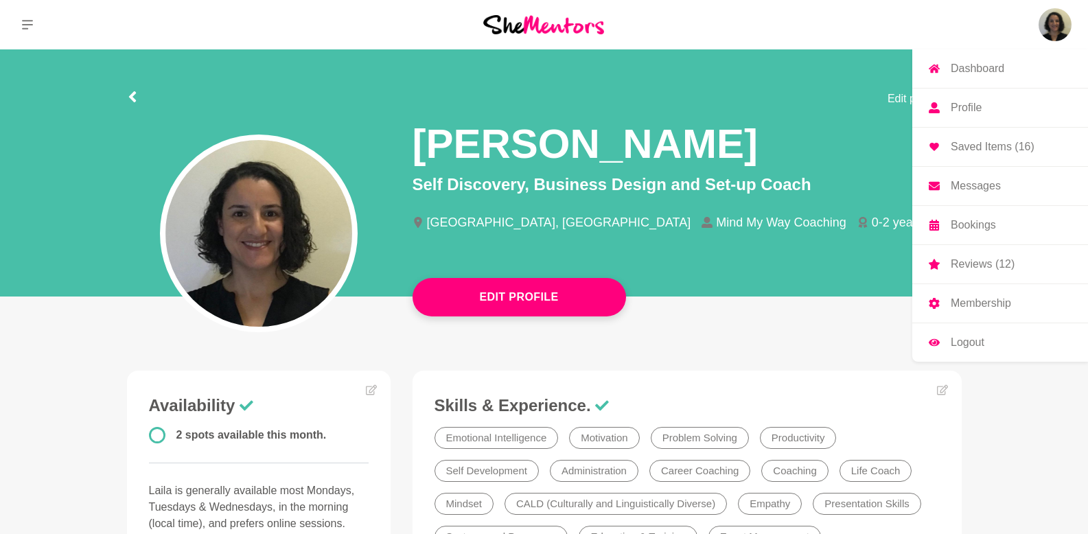
click at [958, 146] on p "Saved Items (16)" at bounding box center [992, 146] width 84 height 11
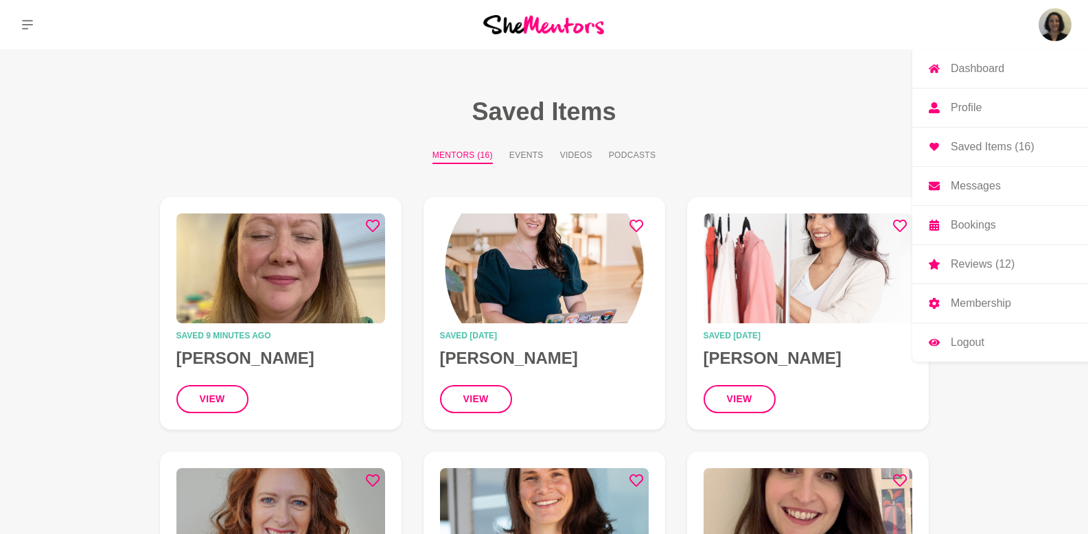
click at [958, 146] on p "Saved Items (16)" at bounding box center [992, 146] width 84 height 11
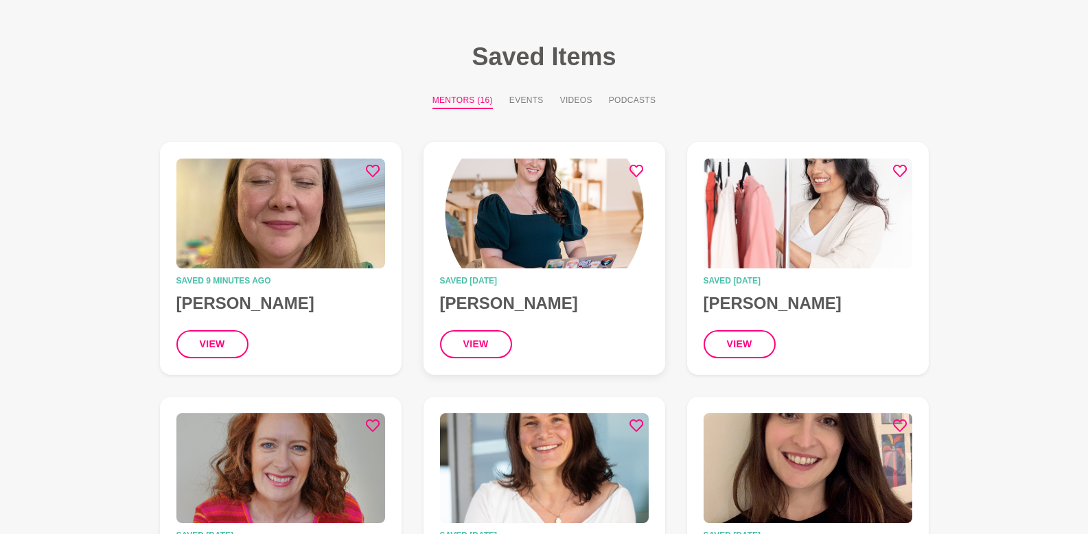
scroll to position [56, 0]
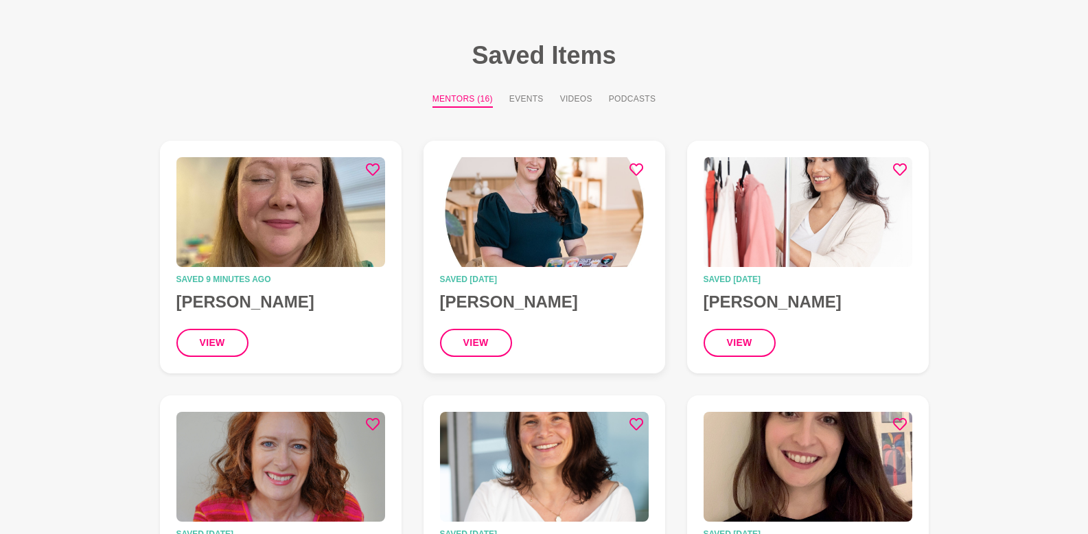
click at [469, 227] on img at bounding box center [544, 212] width 209 height 110
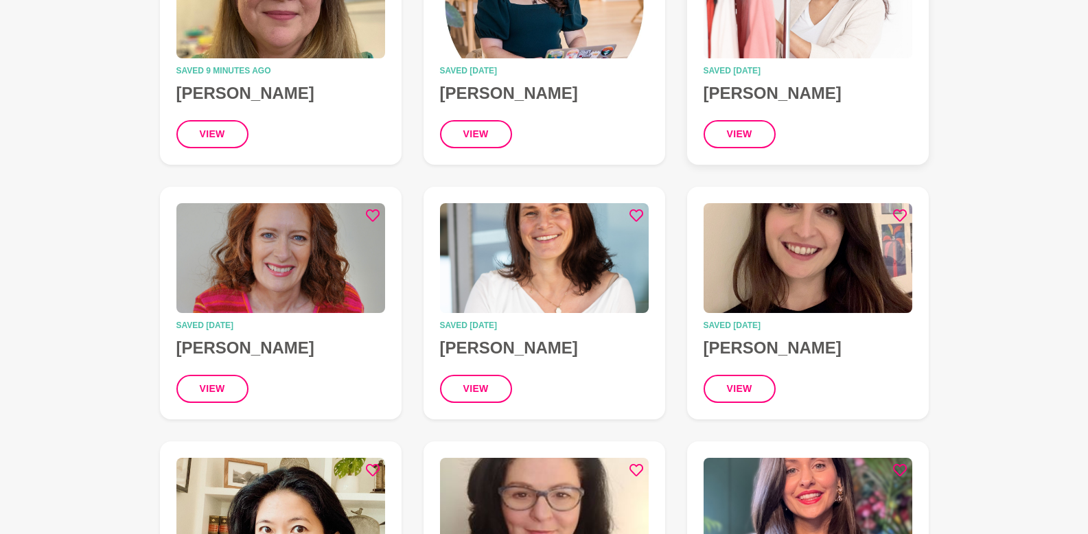
scroll to position [266, 0]
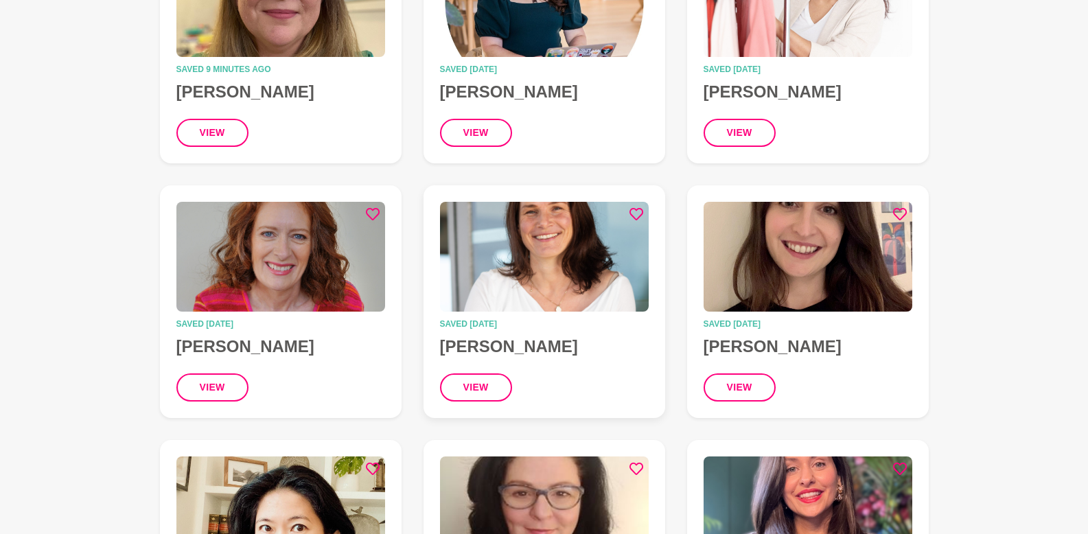
click at [644, 263] on img at bounding box center [544, 257] width 209 height 110
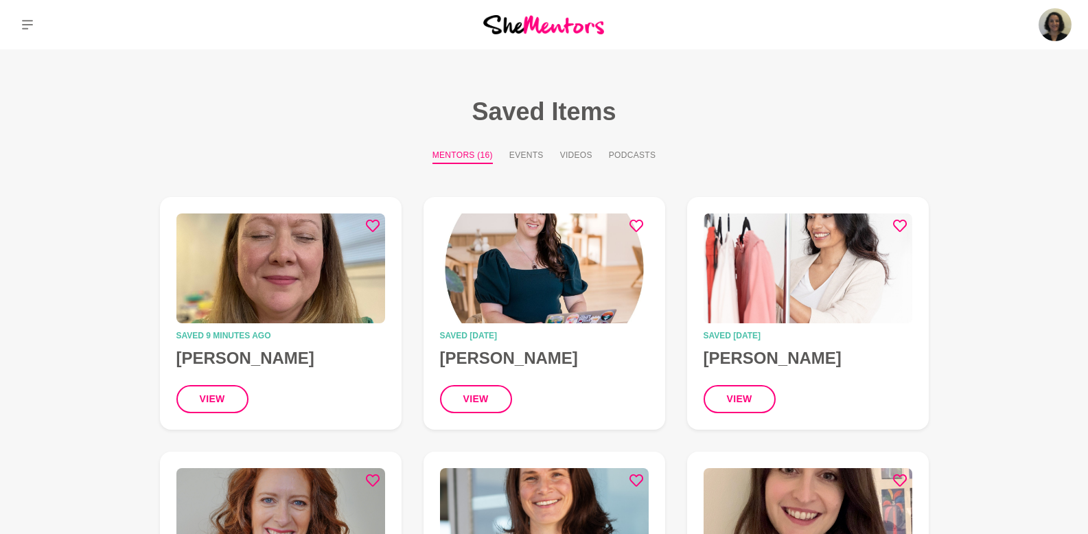
scroll to position [266, 0]
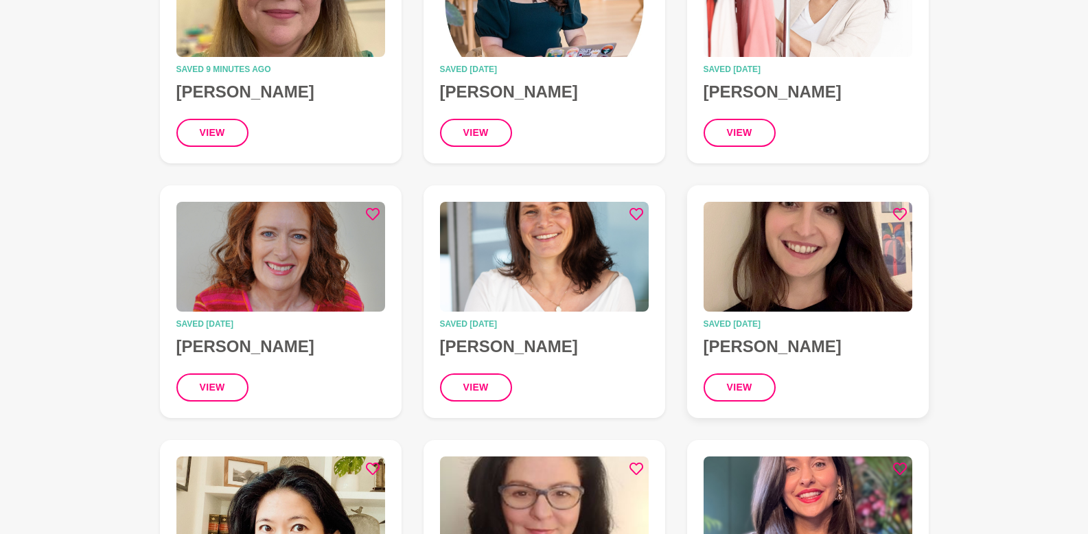
click at [770, 276] on img at bounding box center [807, 257] width 209 height 110
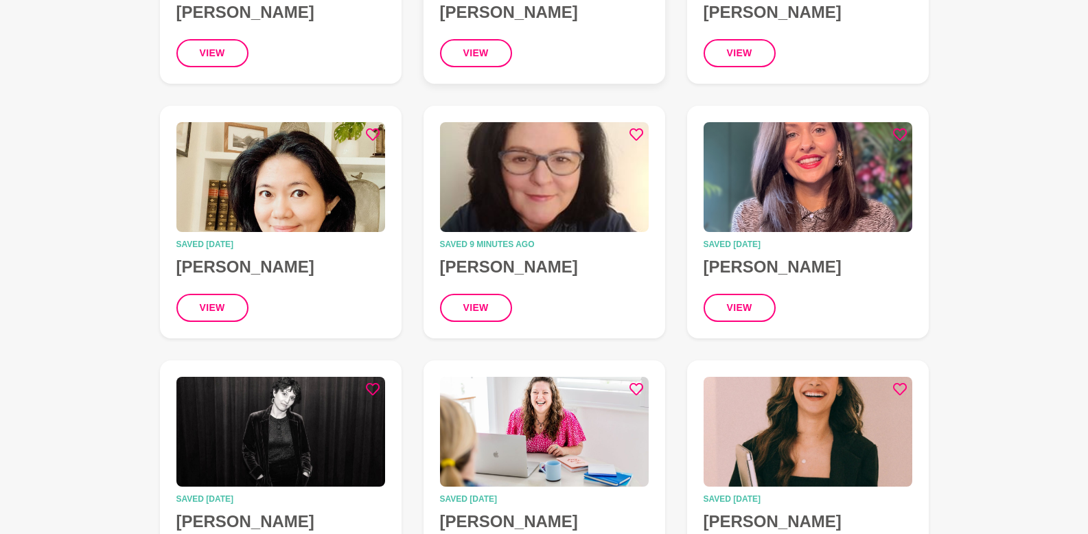
scroll to position [606, 0]
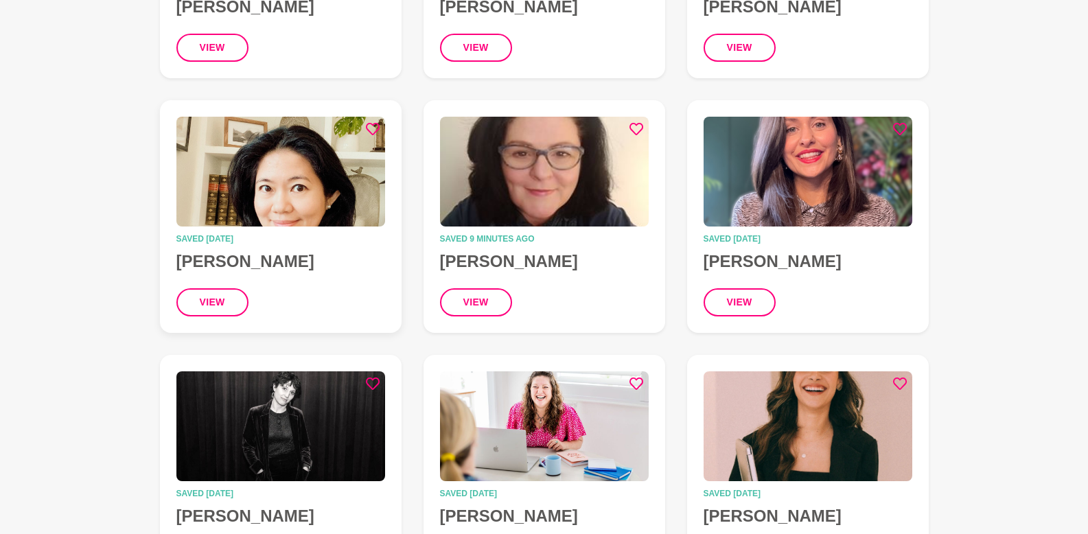
click at [282, 155] on img at bounding box center [280, 172] width 209 height 110
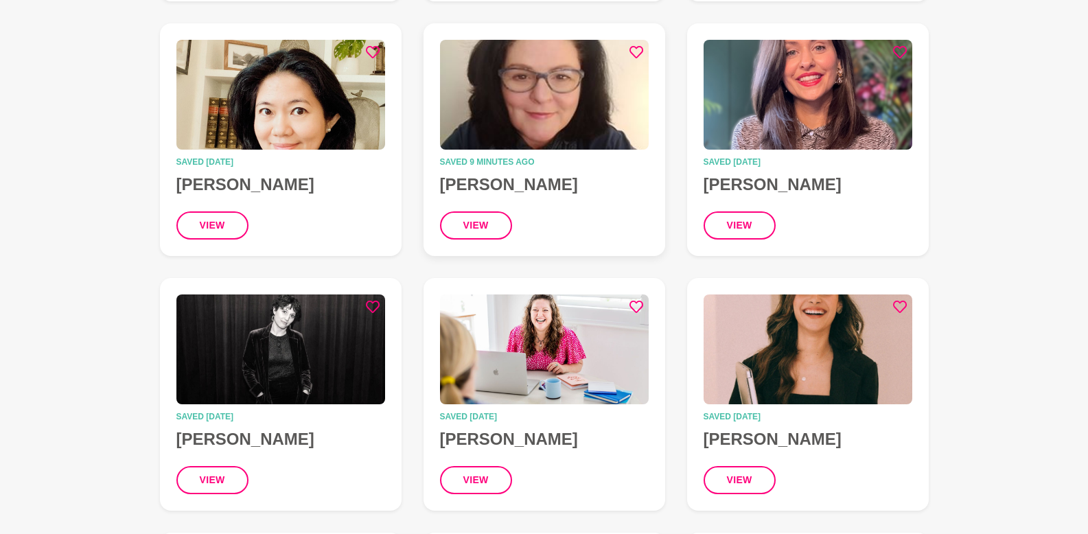
scroll to position [836, 0]
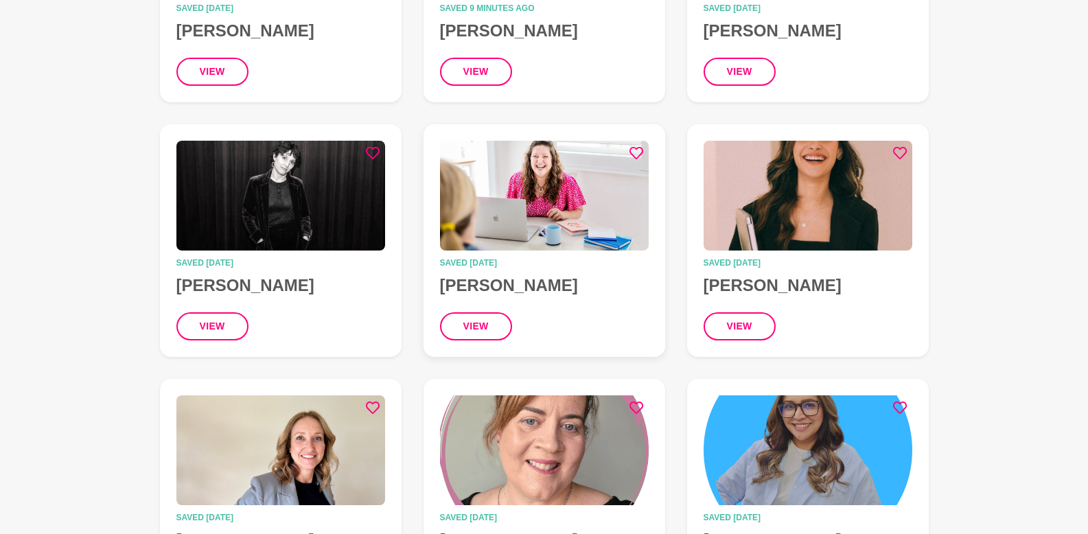
click at [524, 180] on img at bounding box center [544, 196] width 209 height 110
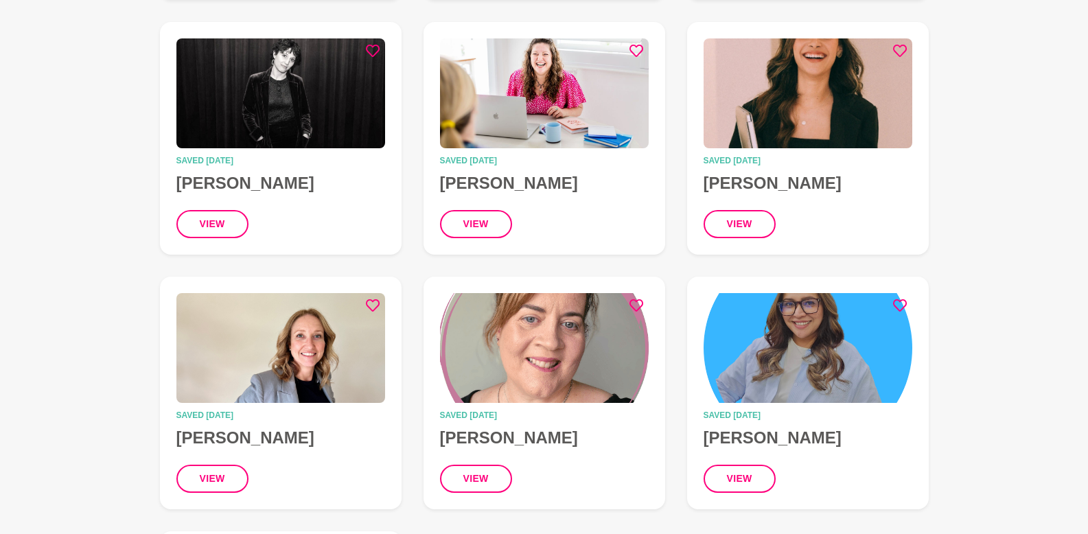
scroll to position [950, 0]
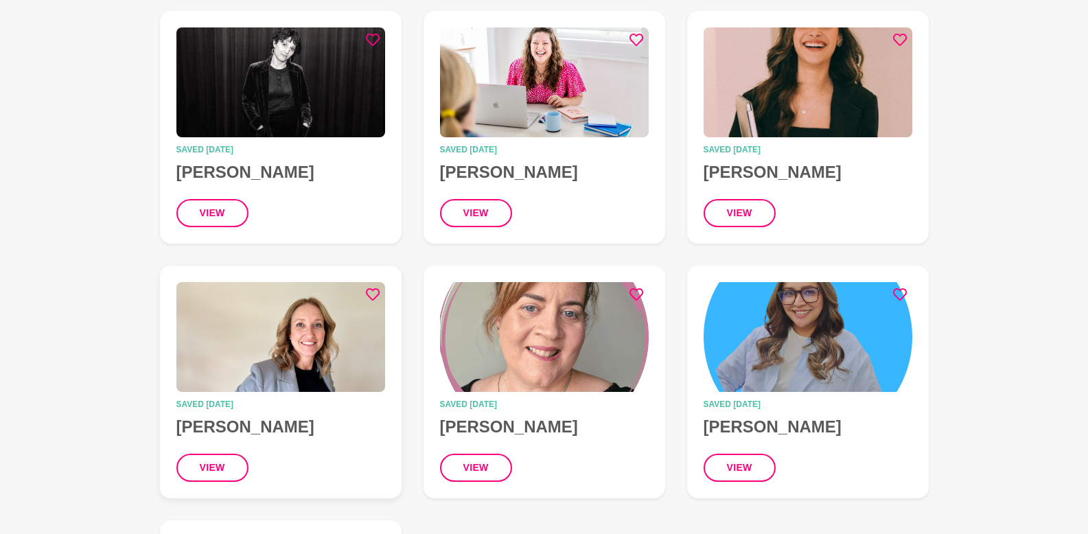
click at [311, 309] on img at bounding box center [280, 337] width 209 height 110
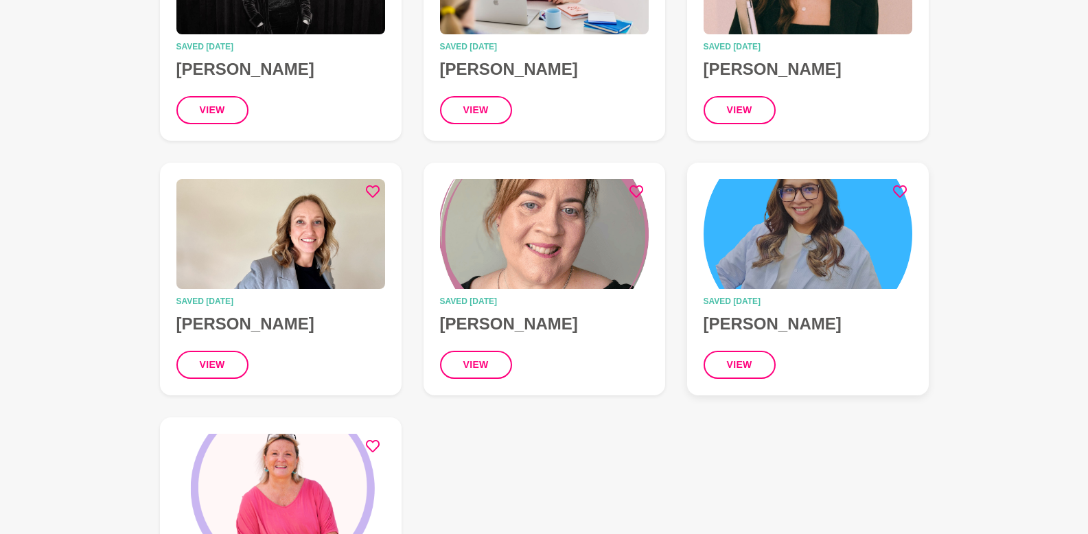
scroll to position [1054, 0]
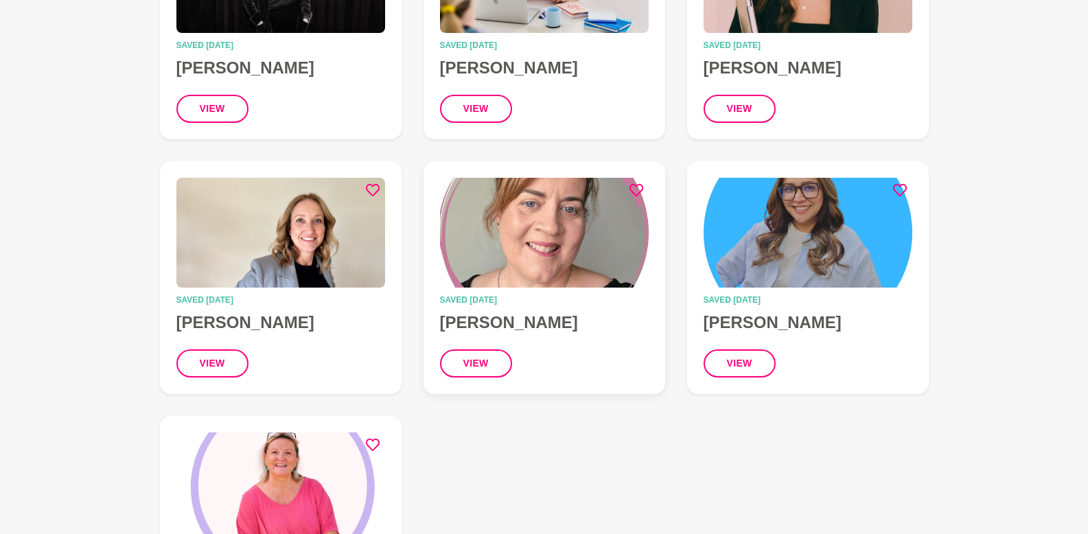
click at [575, 277] on img at bounding box center [544, 233] width 209 height 110
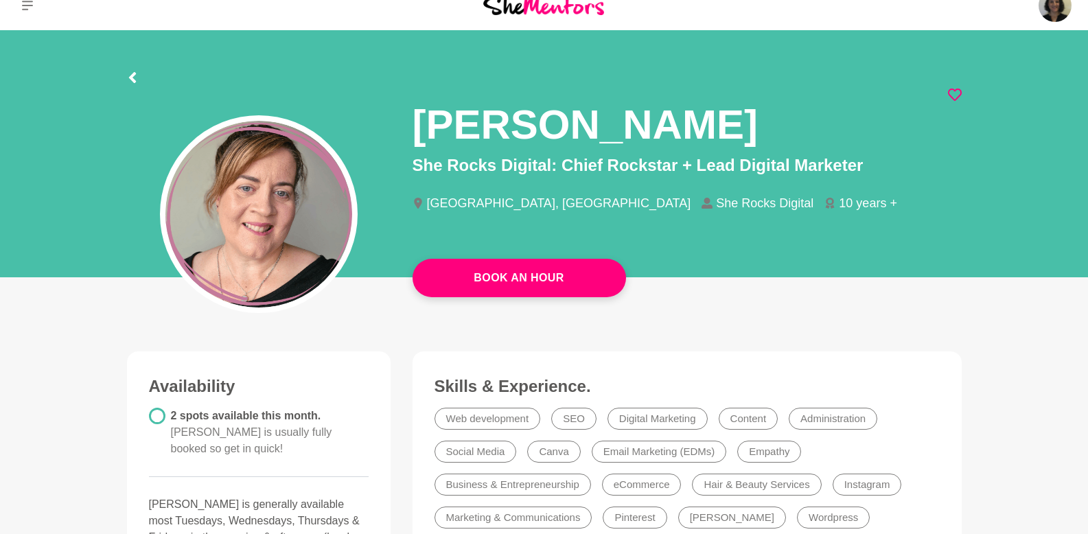
scroll to position [21, 0]
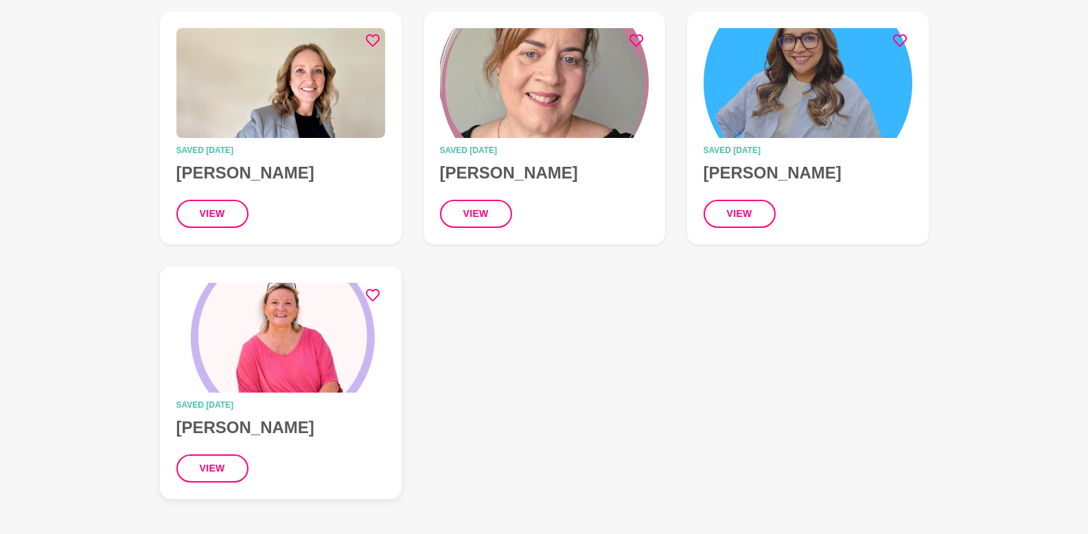
scroll to position [1205, 0]
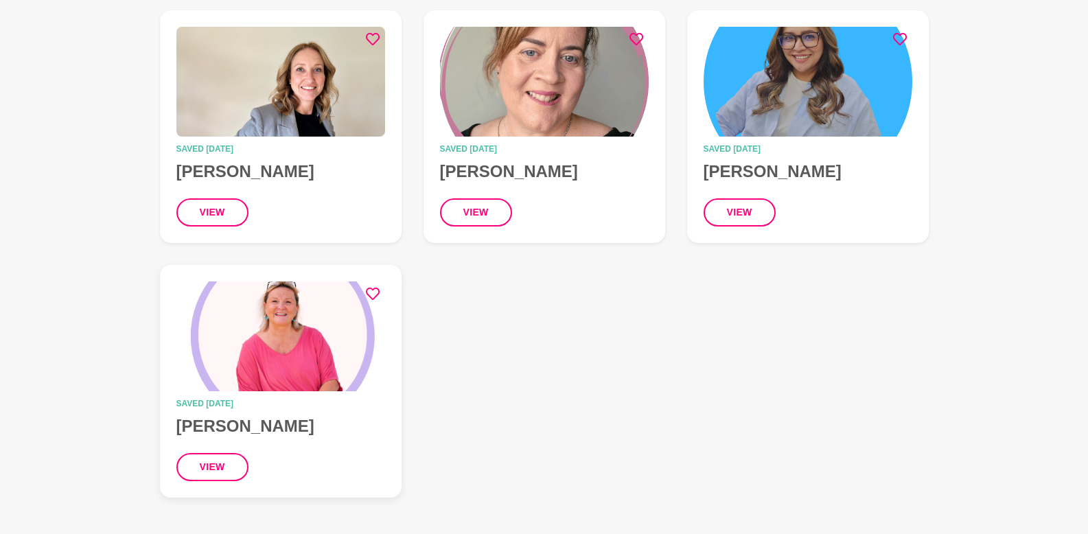
click at [282, 317] on img at bounding box center [280, 336] width 209 height 110
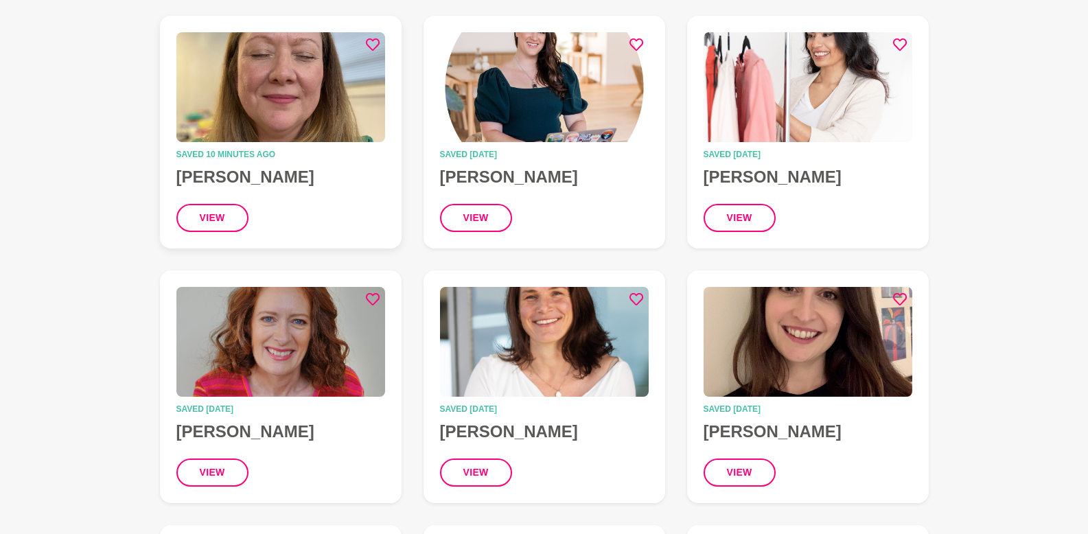
scroll to position [153, 0]
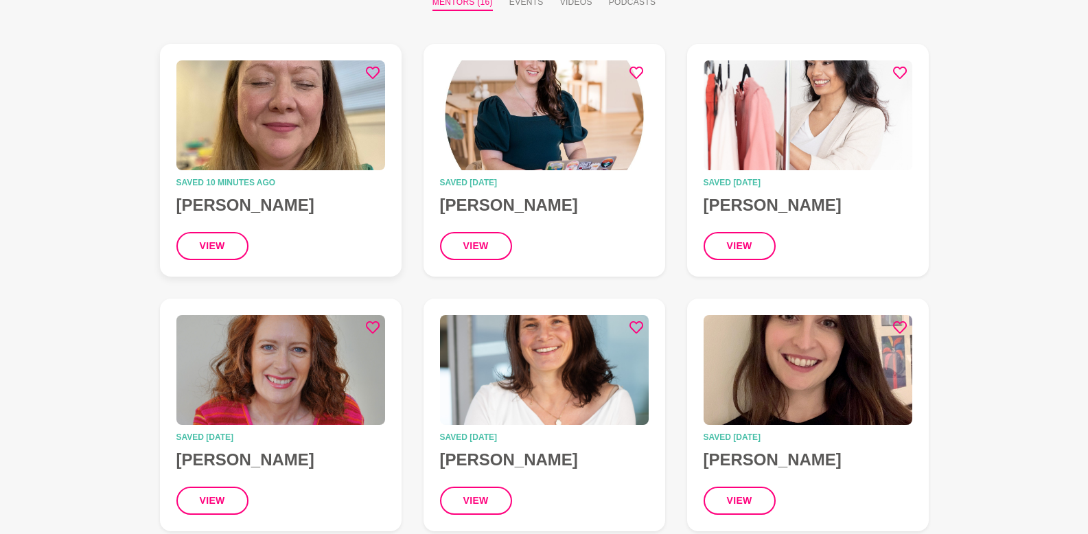
click at [305, 156] on img at bounding box center [280, 115] width 209 height 110
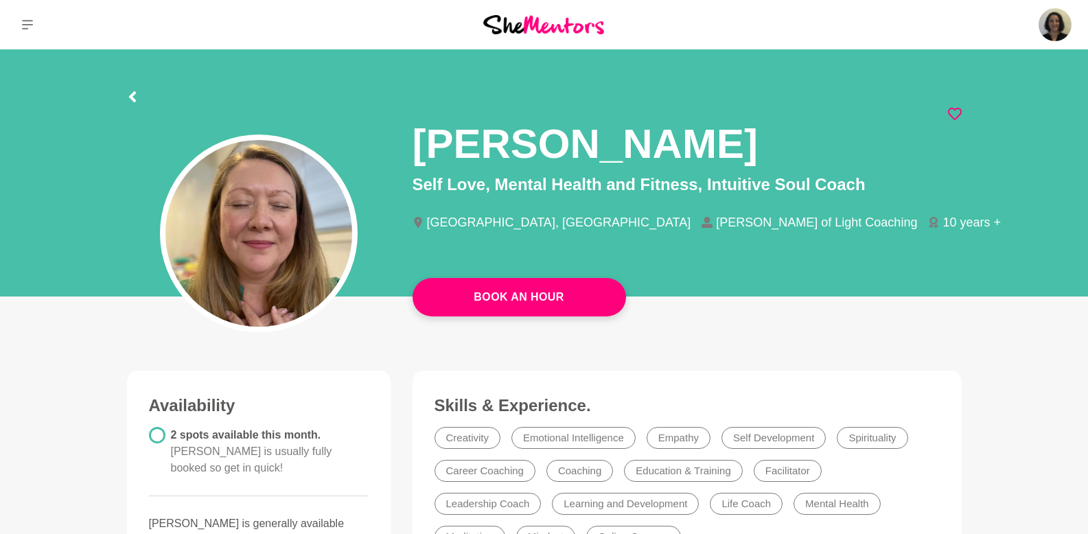
click at [552, 33] on img at bounding box center [543, 24] width 121 height 19
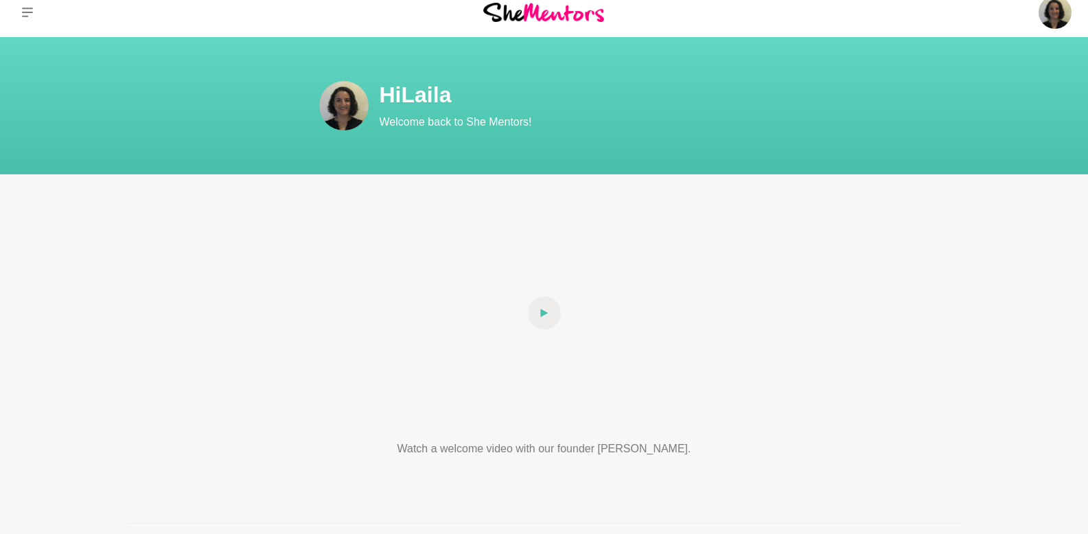
scroll to position [15, 0]
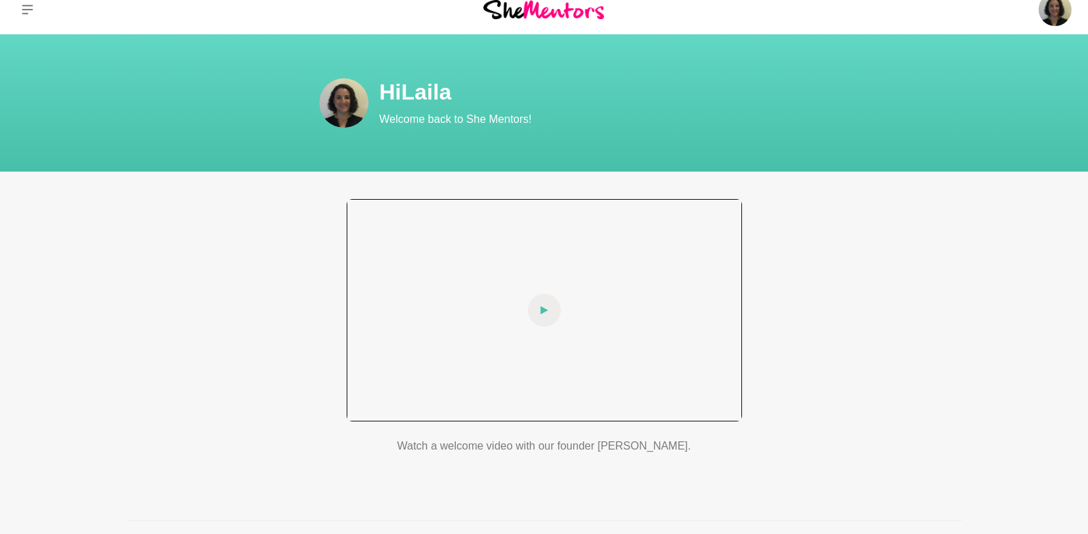
click at [538, 299] on span at bounding box center [544, 310] width 33 height 33
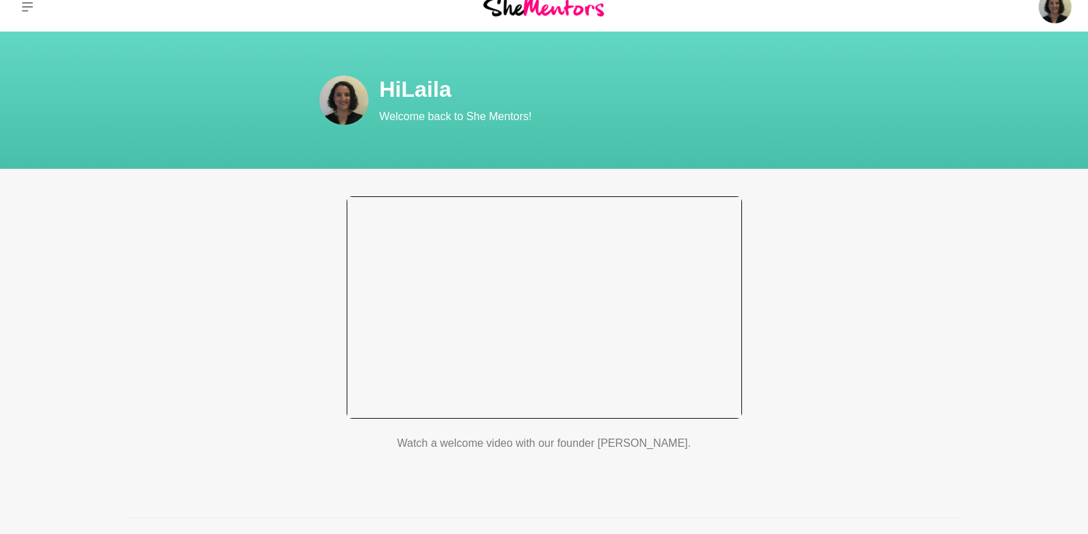
scroll to position [18, 0]
click at [540, 281] on div at bounding box center [544, 307] width 395 height 222
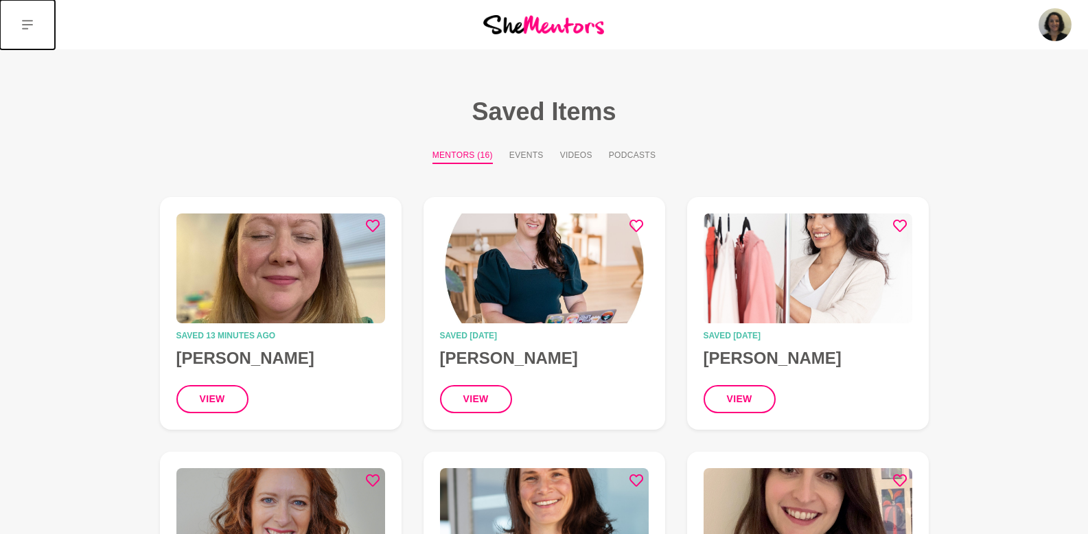
click at [36, 22] on button at bounding box center [27, 24] width 55 height 49
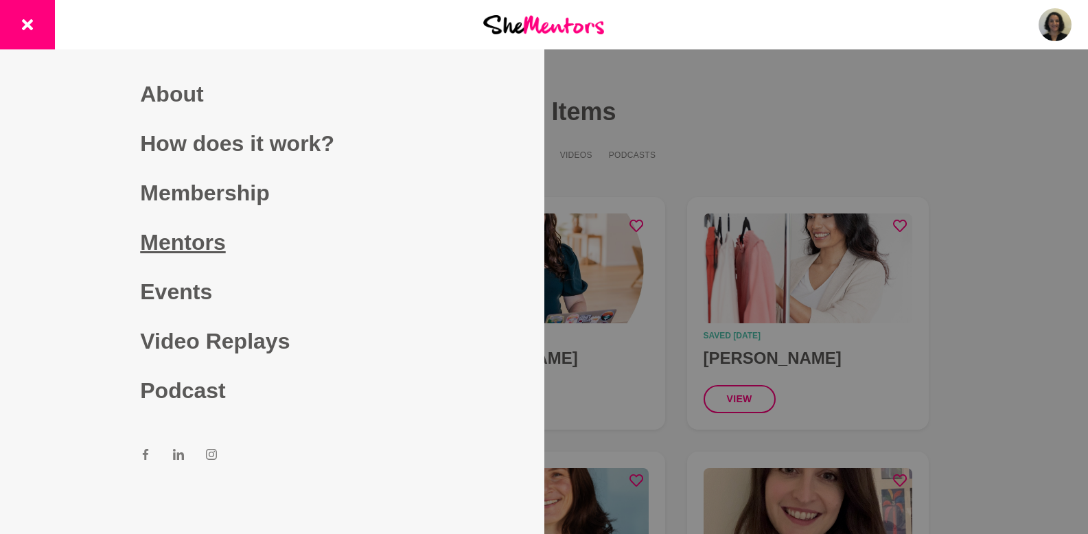
click at [176, 231] on link "Mentors" at bounding box center [271, 242] width 263 height 49
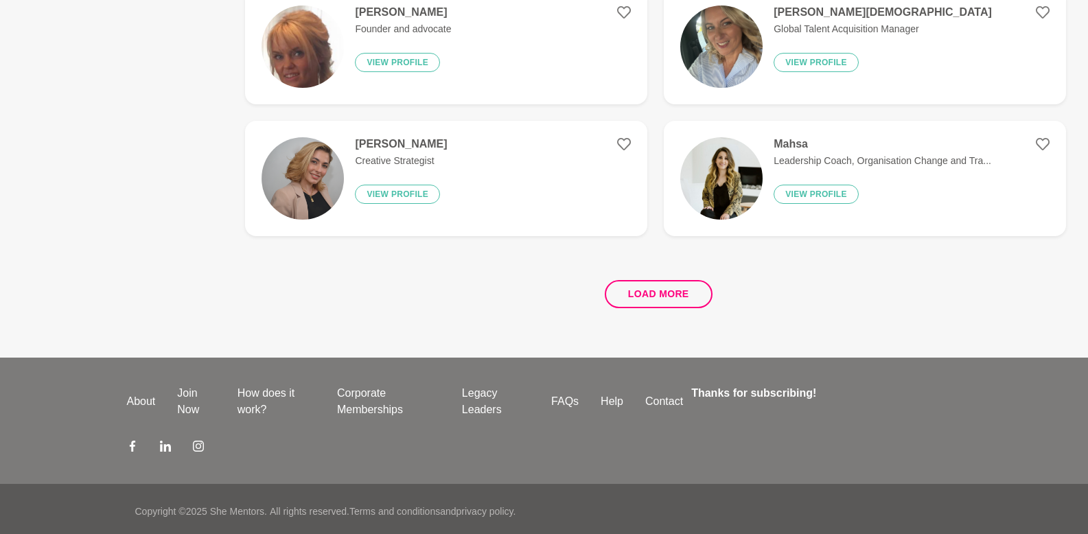
scroll to position [2611, 0]
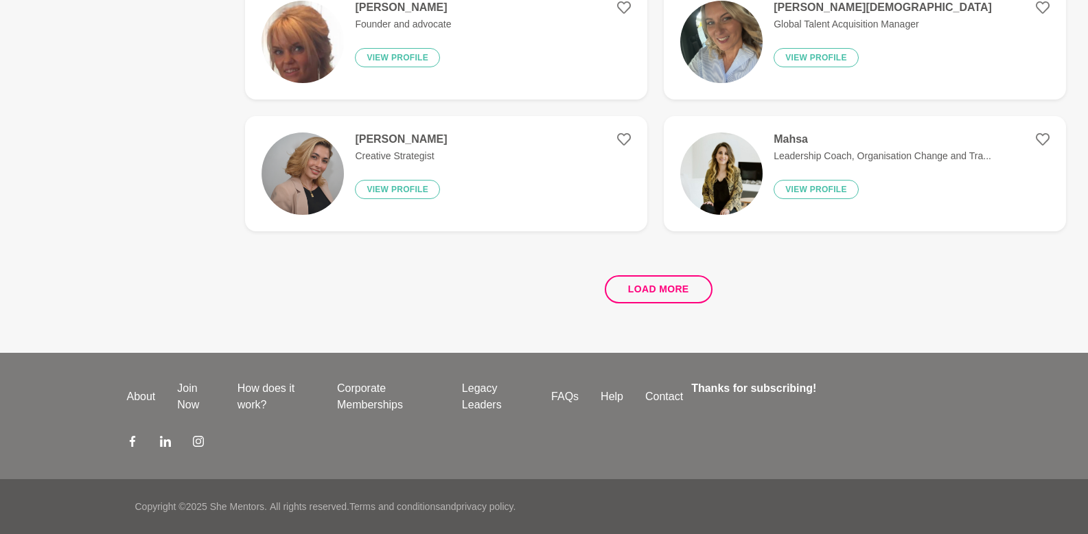
click at [847, 154] on p "Leadership Coach, Organisation Change and Tra..." at bounding box center [882, 156] width 218 height 14
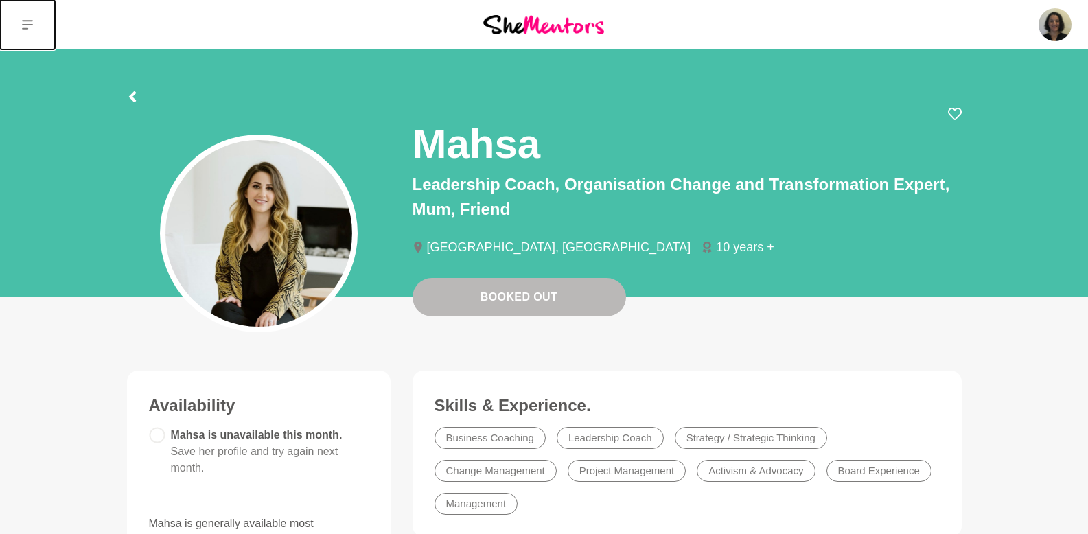
click at [29, 19] on icon at bounding box center [27, 24] width 11 height 11
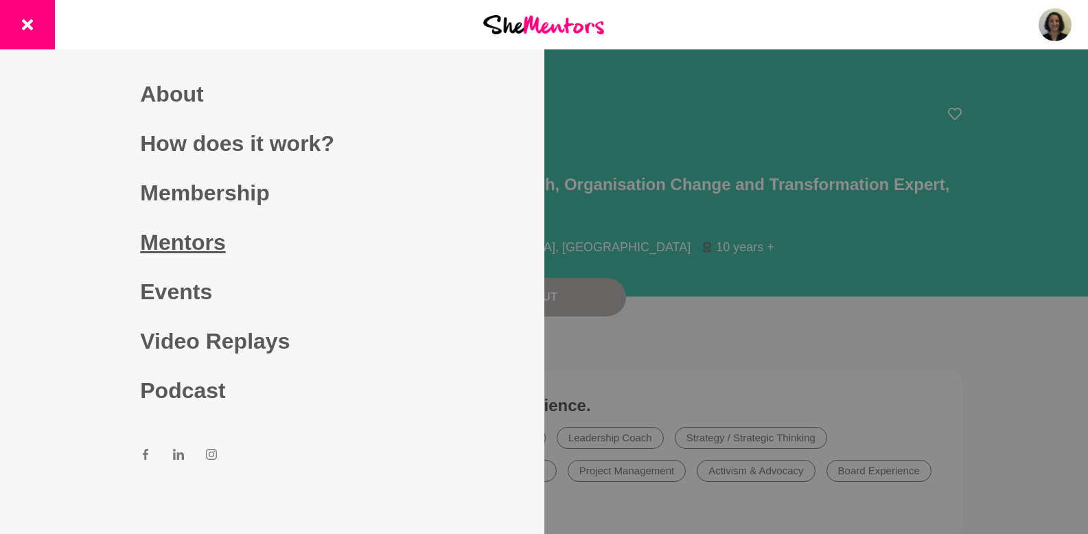
click at [179, 251] on link "Mentors" at bounding box center [271, 242] width 263 height 49
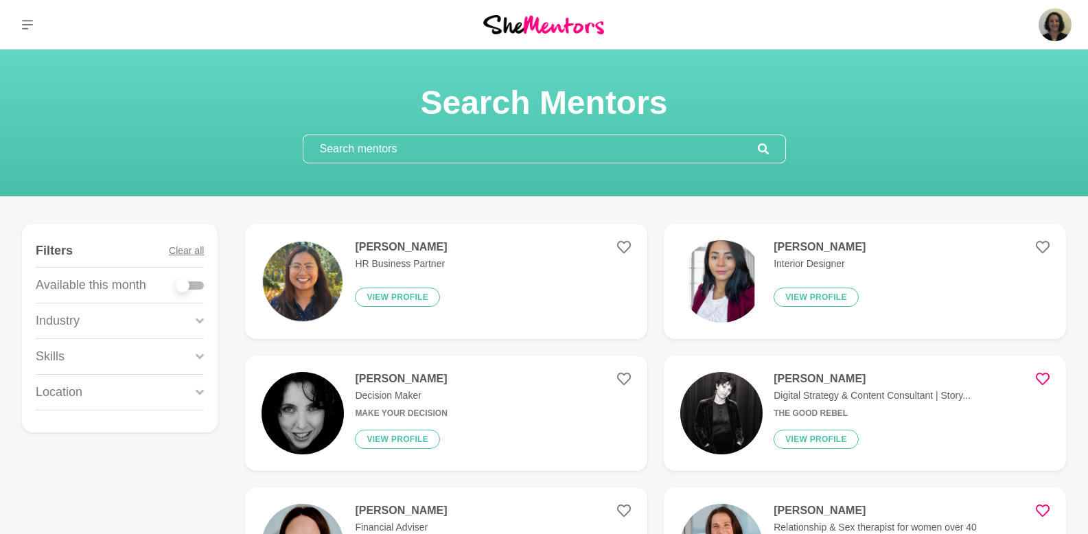
click at [492, 157] on input "text" at bounding box center [530, 148] width 454 height 27
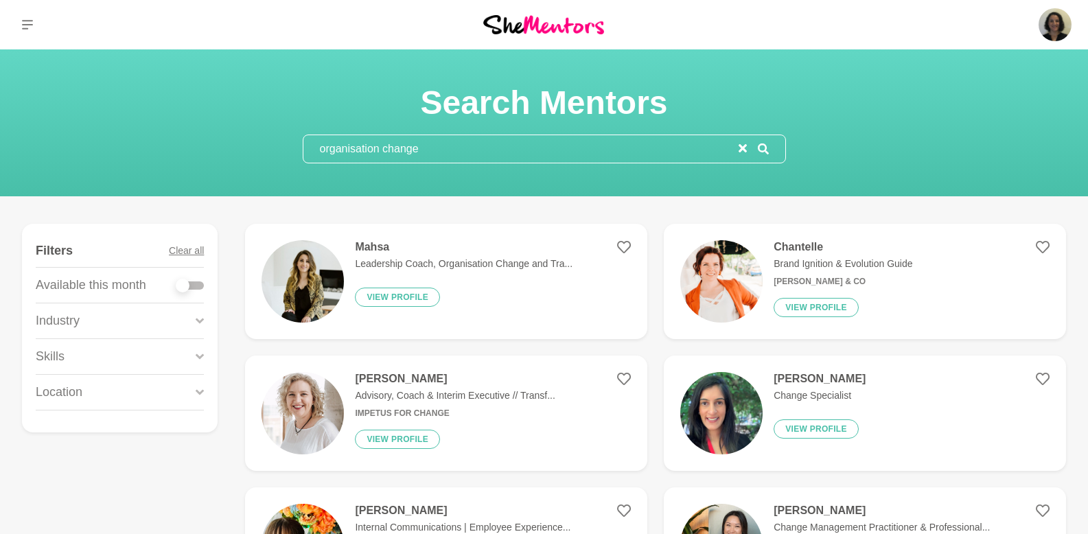
type input "organisation change"
click at [744, 149] on icon "reset" at bounding box center [742, 148] width 8 height 8
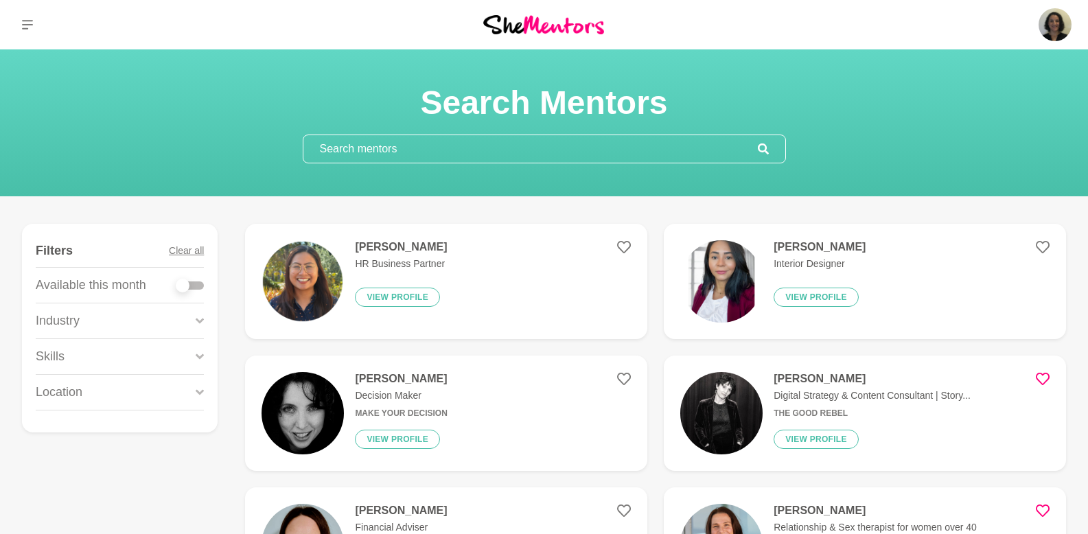
click at [526, 147] on input "text" at bounding box center [530, 148] width 454 height 27
type input "z"
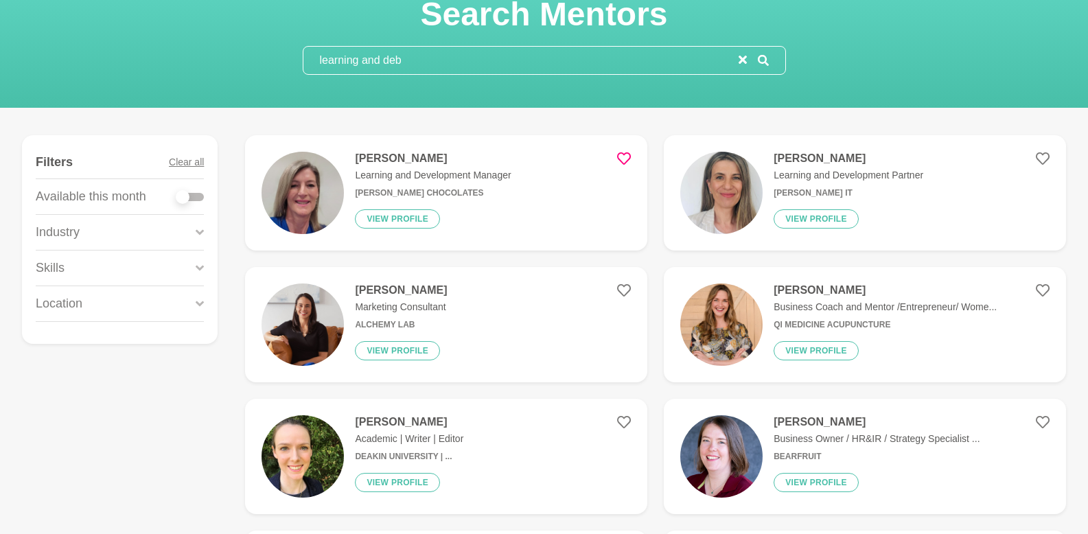
scroll to position [90, 0]
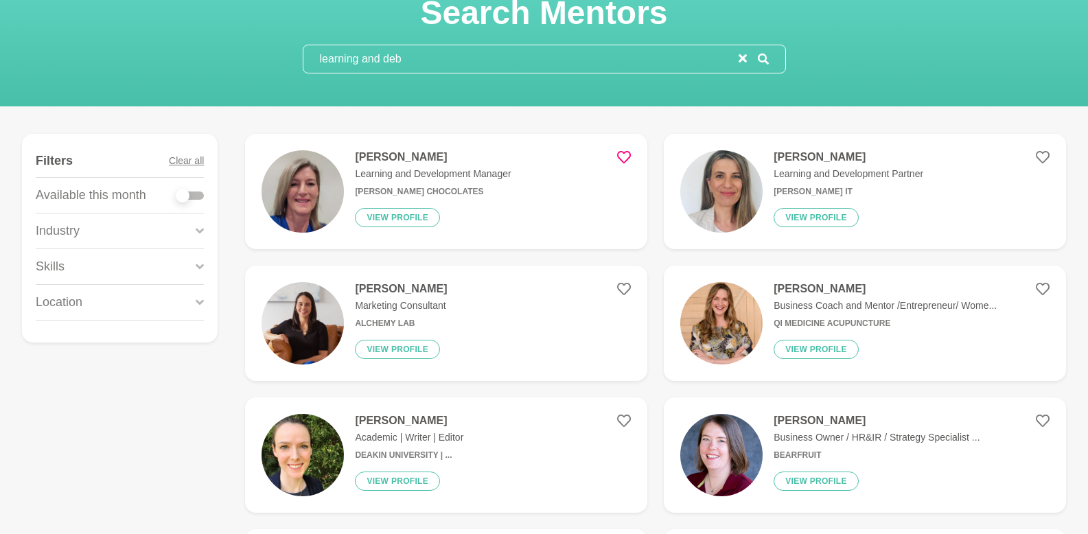
type input "learning and deb"
click at [622, 161] on icon at bounding box center [624, 157] width 14 height 12
click at [1036, 417] on icon at bounding box center [1042, 421] width 14 height 14
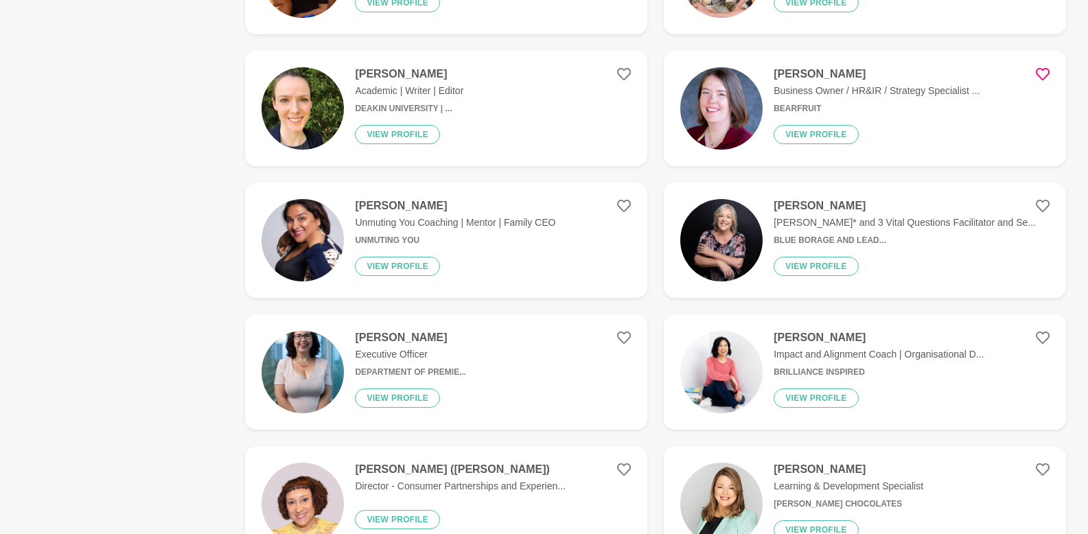
scroll to position [441, 0]
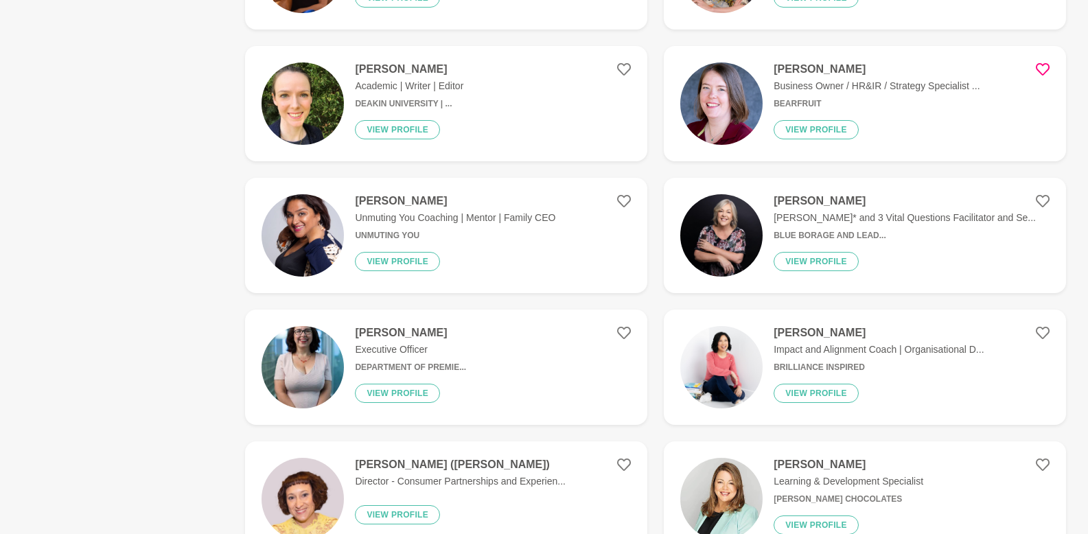
click at [814, 349] on p "Impact and Alignment Coach | Organisational D..." at bounding box center [878, 349] width 210 height 14
